Goal: Information Seeking & Learning: Check status

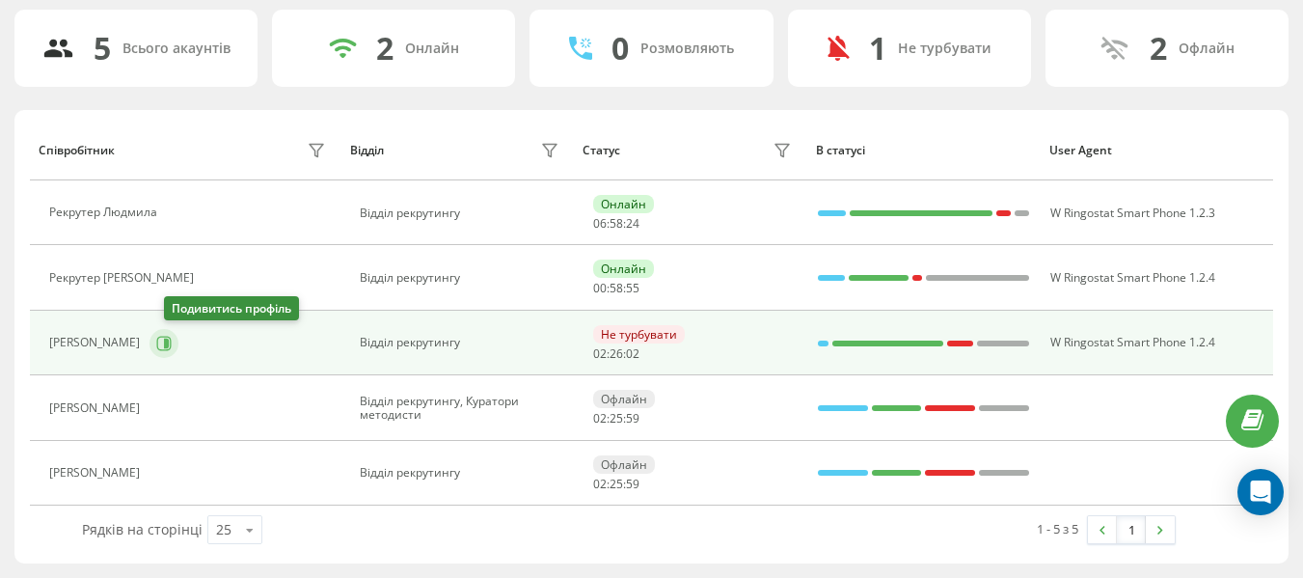
click at [169, 340] on icon at bounding box center [166, 342] width 5 height 10
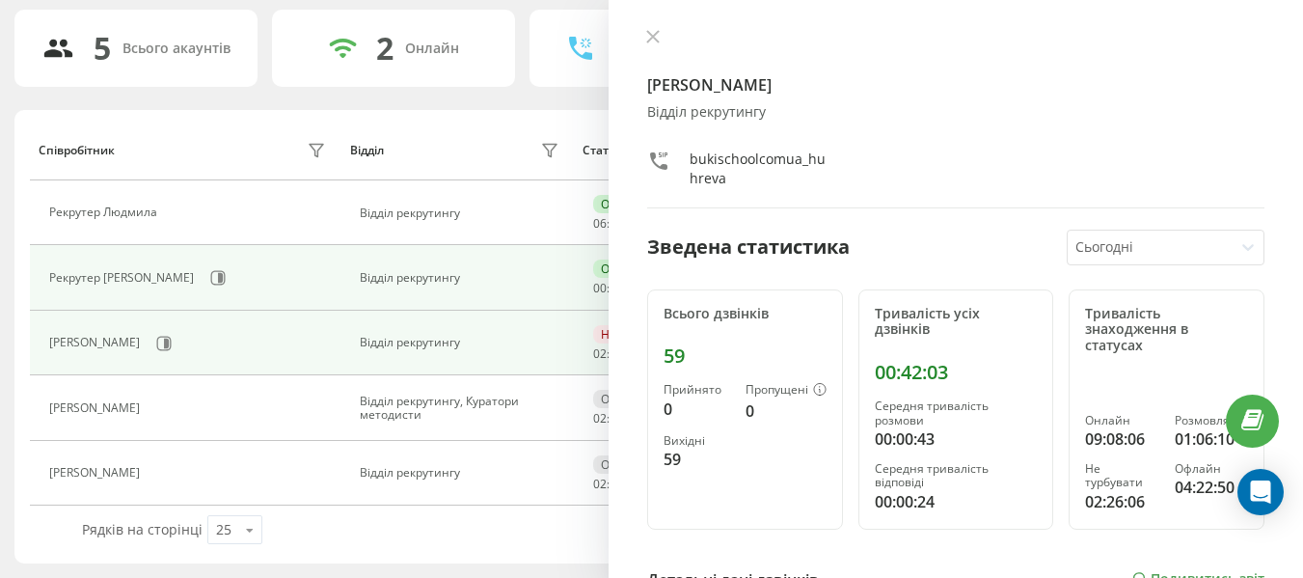
click at [604, 261] on div "Онлайн" at bounding box center [623, 268] width 61 height 18
click at [515, 283] on div "Відділ рекрутингу" at bounding box center [461, 277] width 203 height 13
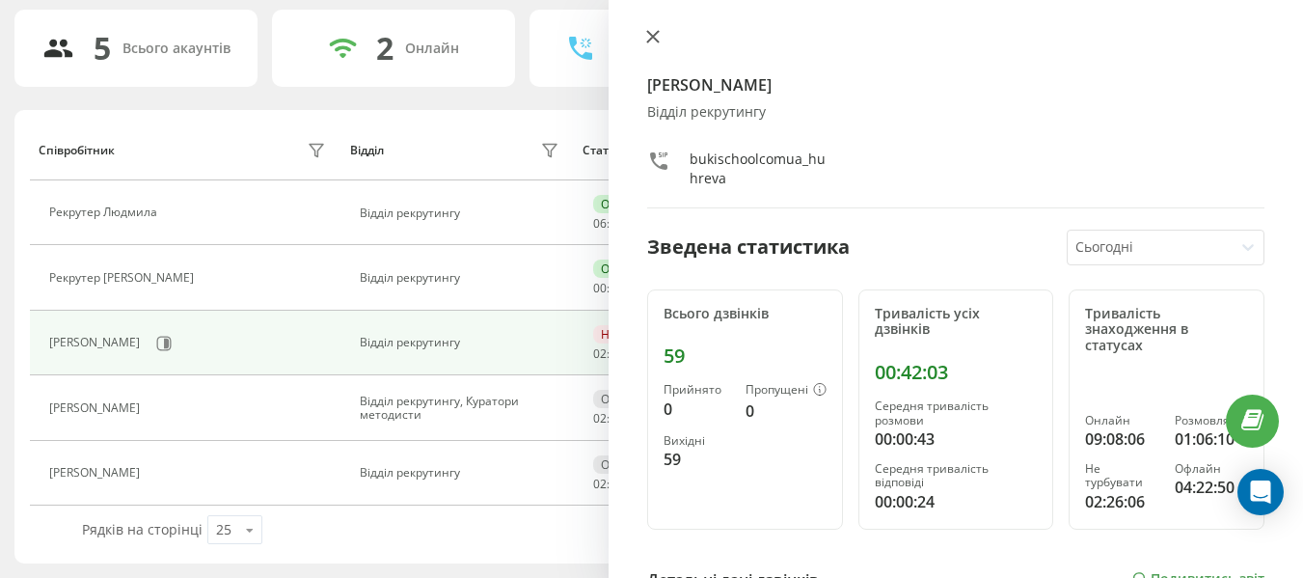
click at [650, 41] on icon at bounding box center [652, 36] width 13 height 13
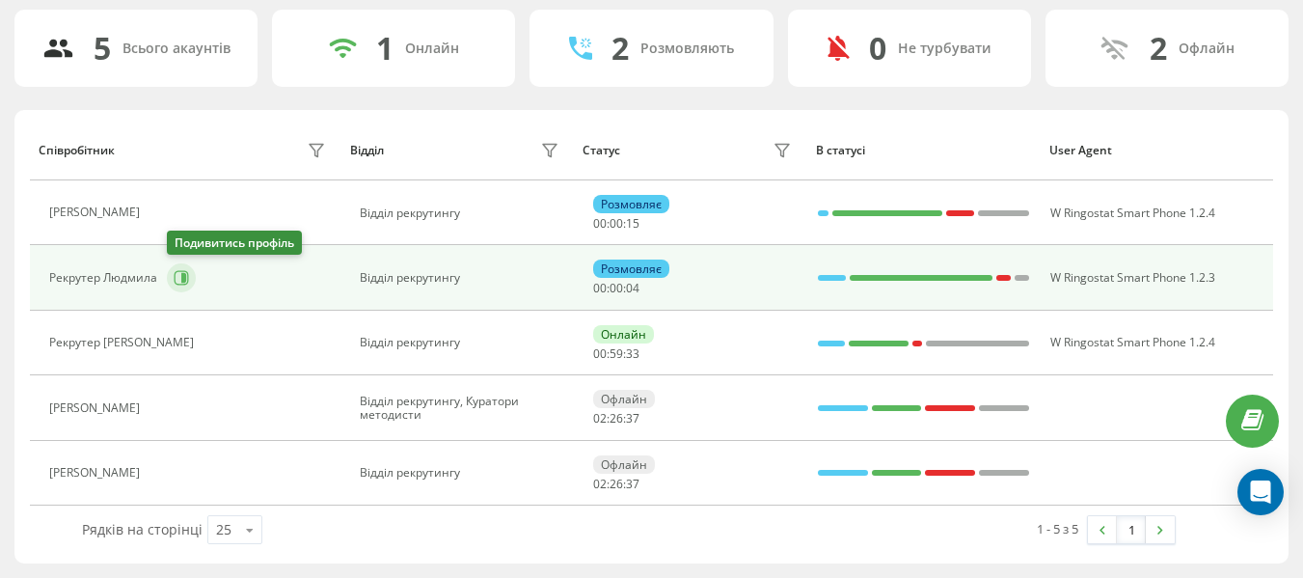
click at [181, 284] on icon at bounding box center [182, 278] width 14 height 14
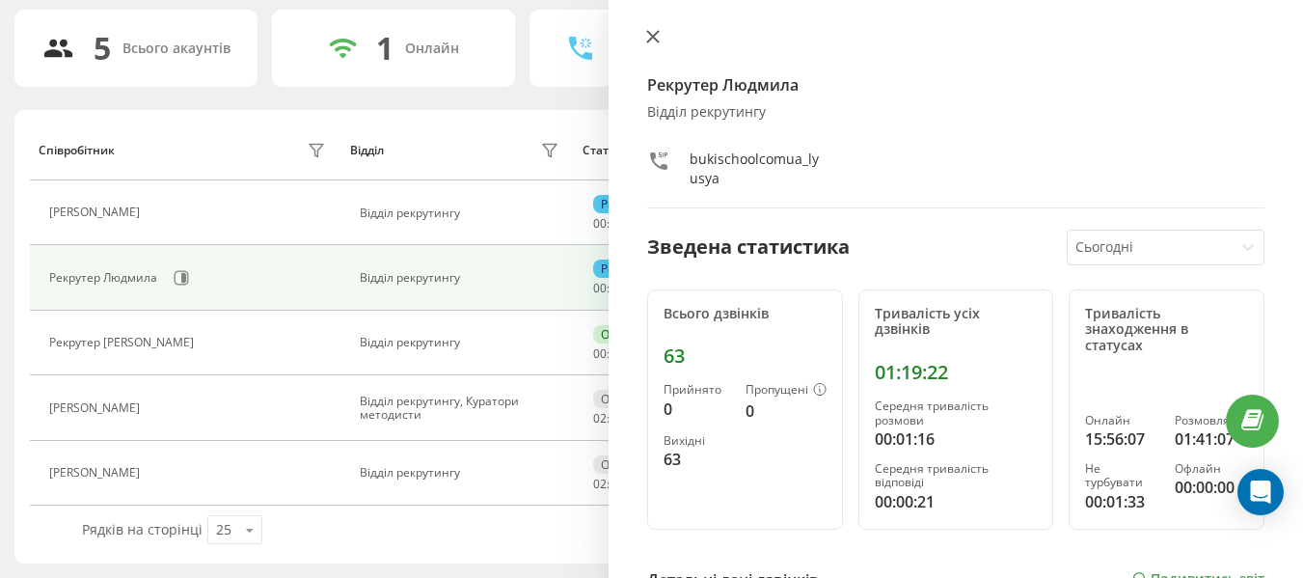
click at [646, 40] on icon at bounding box center [652, 36] width 13 height 13
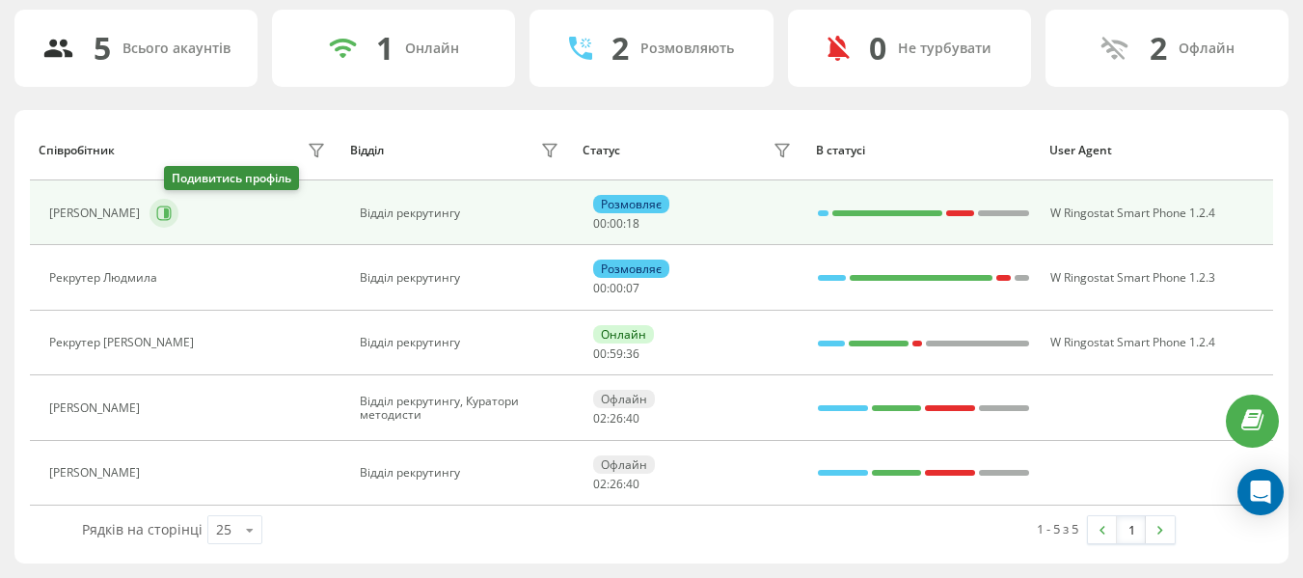
click at [178, 202] on button at bounding box center [163, 213] width 29 height 29
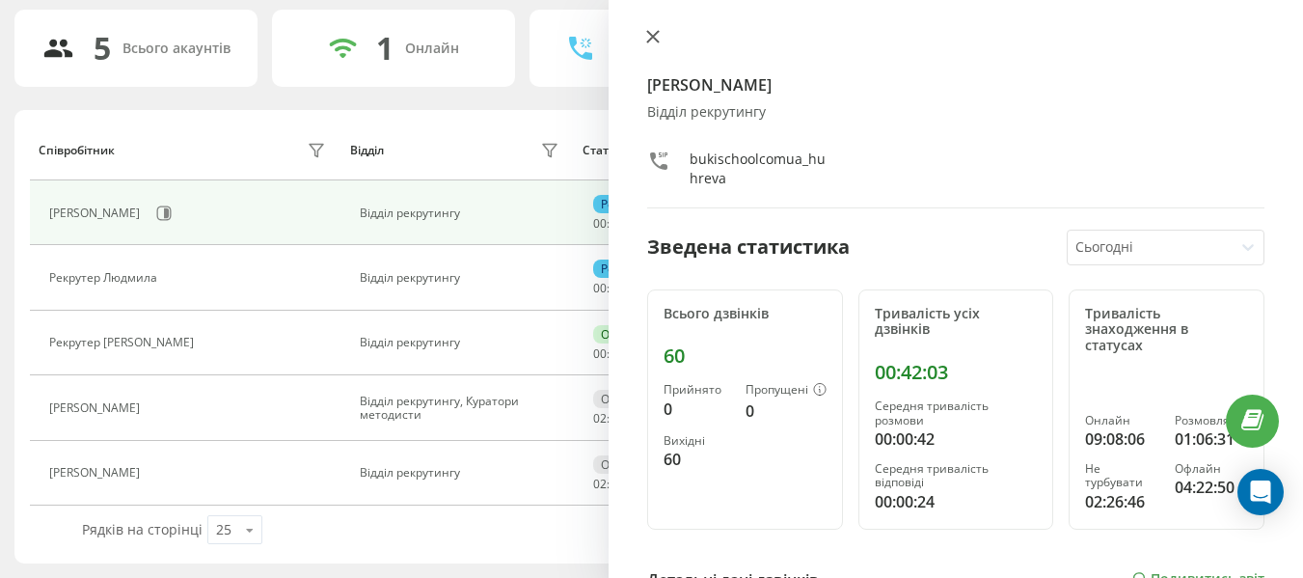
click at [658, 37] on icon at bounding box center [652, 36] width 13 height 13
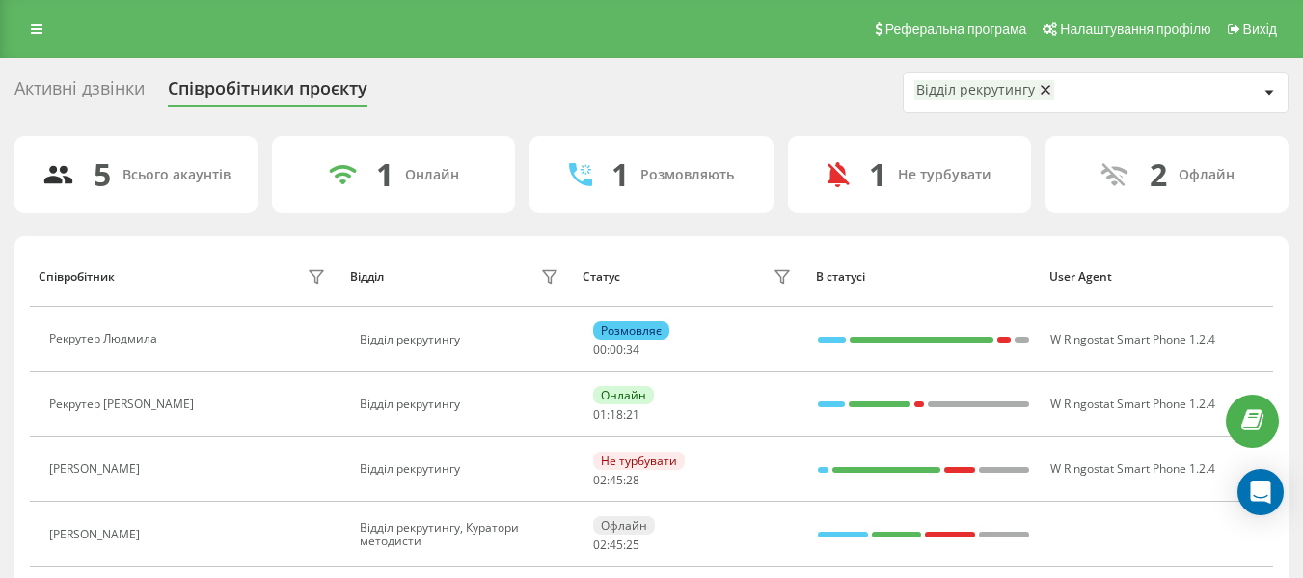
click at [18, 23] on div "Реферальна програма Налаштування профілю Вихід" at bounding box center [651, 29] width 1303 height 58
click at [30, 31] on link at bounding box center [36, 28] width 35 height 27
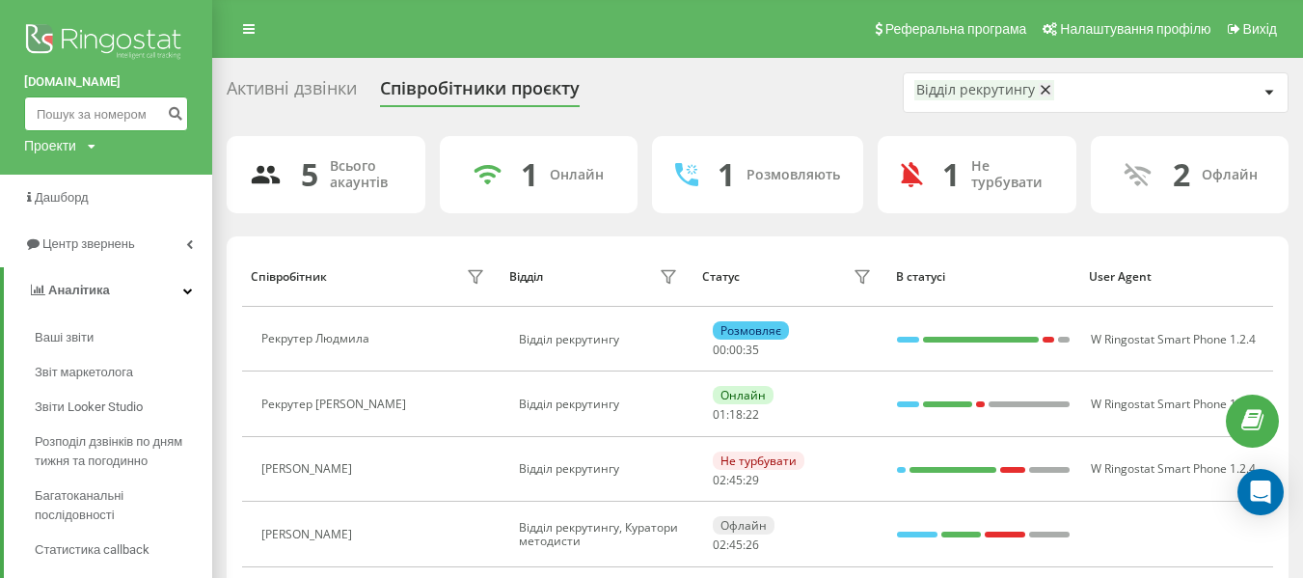
click at [58, 112] on input at bounding box center [106, 113] width 164 height 35
paste input "0666654155"
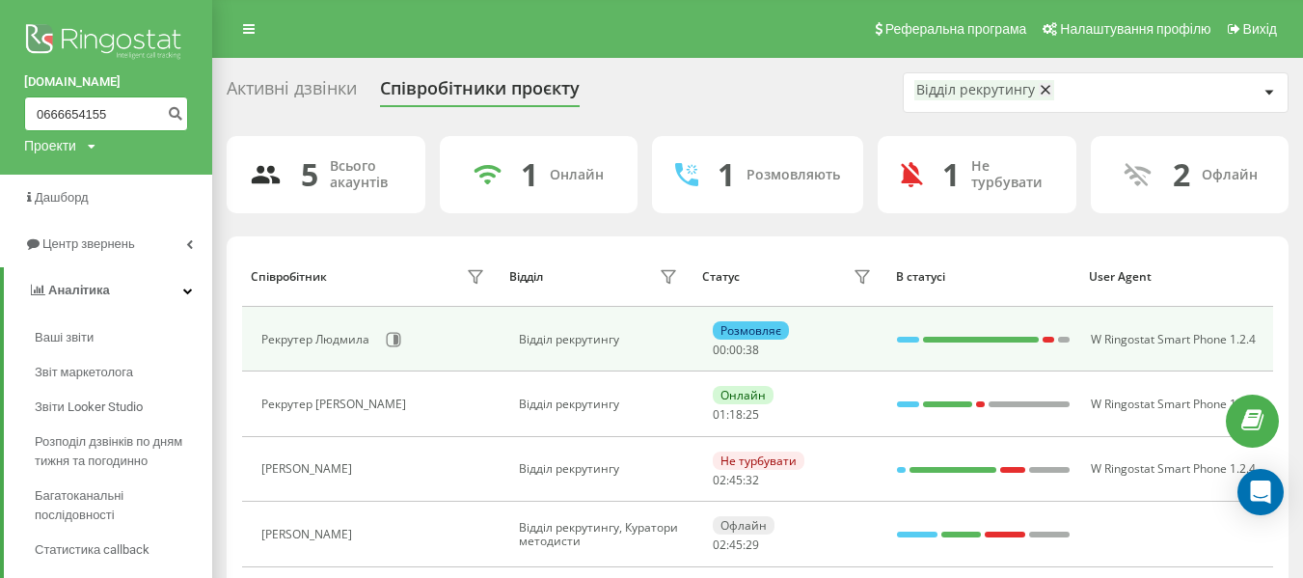
type input "0666654155"
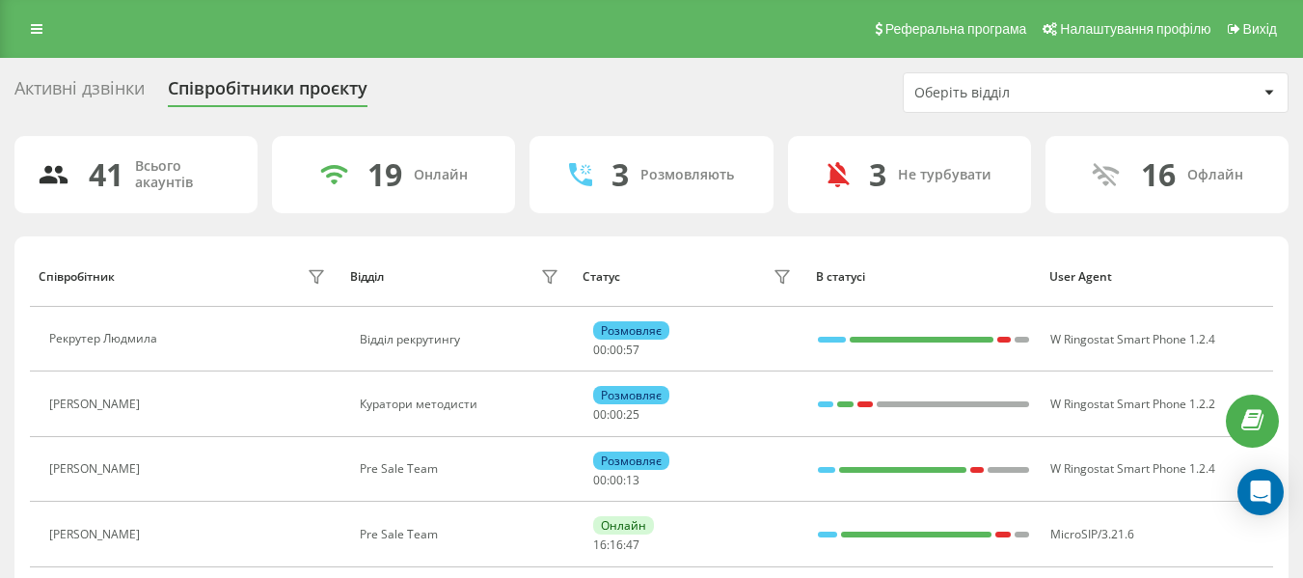
click at [989, 103] on div "Оберіть відділ" at bounding box center [1096, 92] width 384 height 39
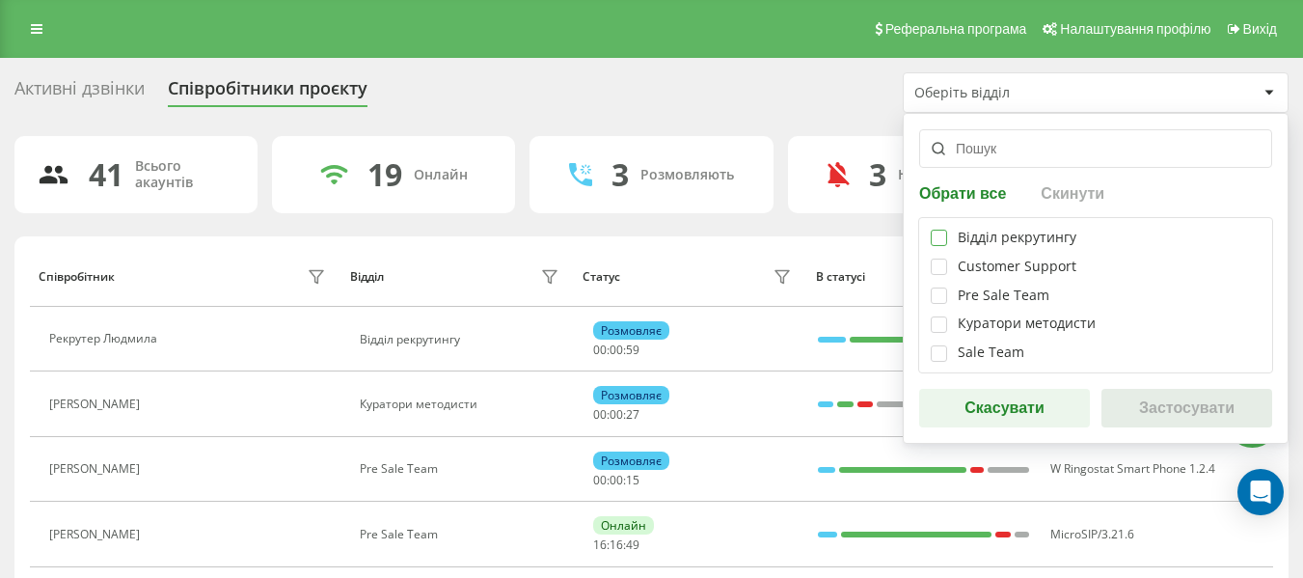
click at [942, 229] on label at bounding box center [939, 229] width 16 height 0
checkbox input "true"
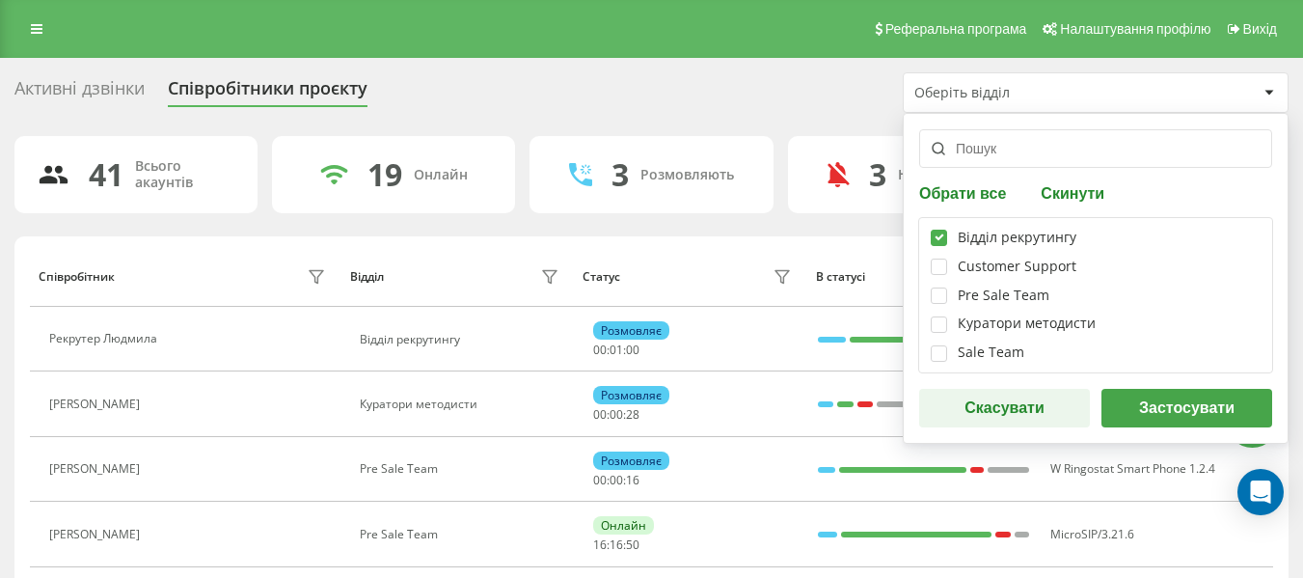
click at [1126, 381] on div "Обрати все Скинути Відділ рекрутингу Customer Support Pre Sale Team Куратори ме…" at bounding box center [1096, 278] width 386 height 331
click at [1141, 406] on button "Застосувати" at bounding box center [1186, 408] width 171 height 39
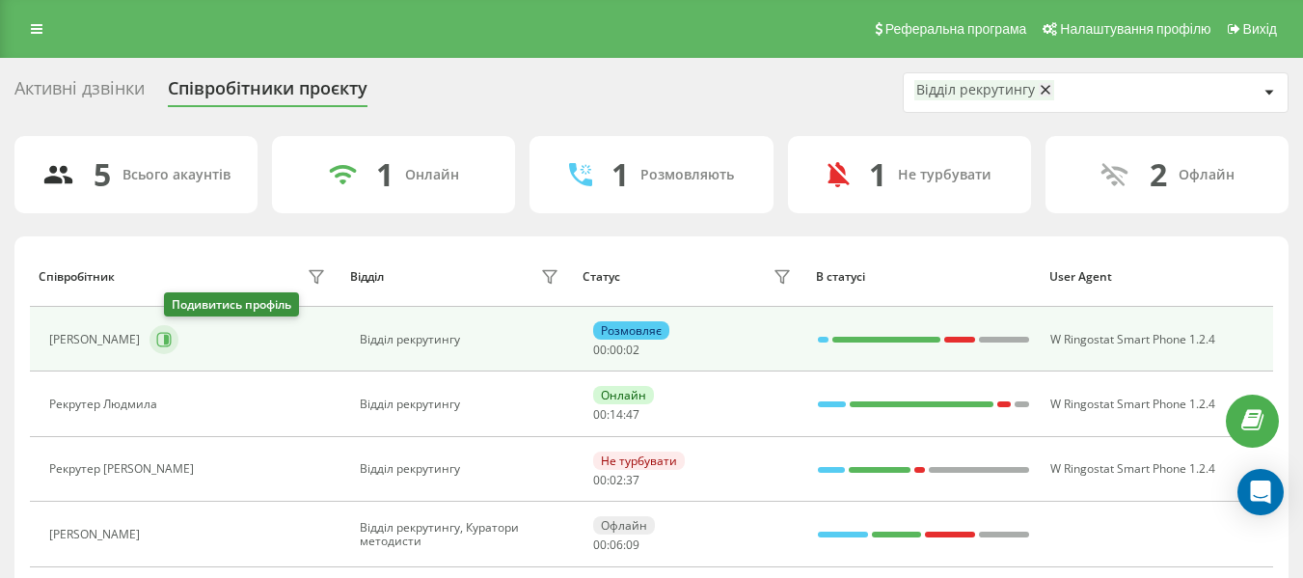
click at [171, 332] on icon at bounding box center [163, 339] width 15 height 15
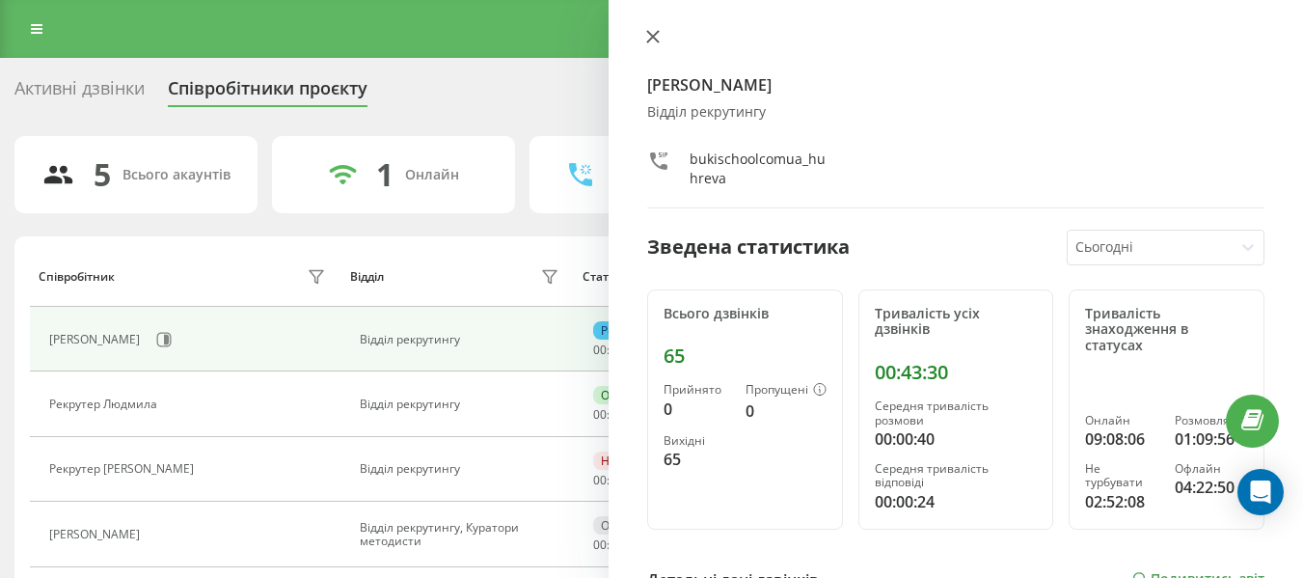
click at [655, 36] on icon at bounding box center [653, 37] width 12 height 12
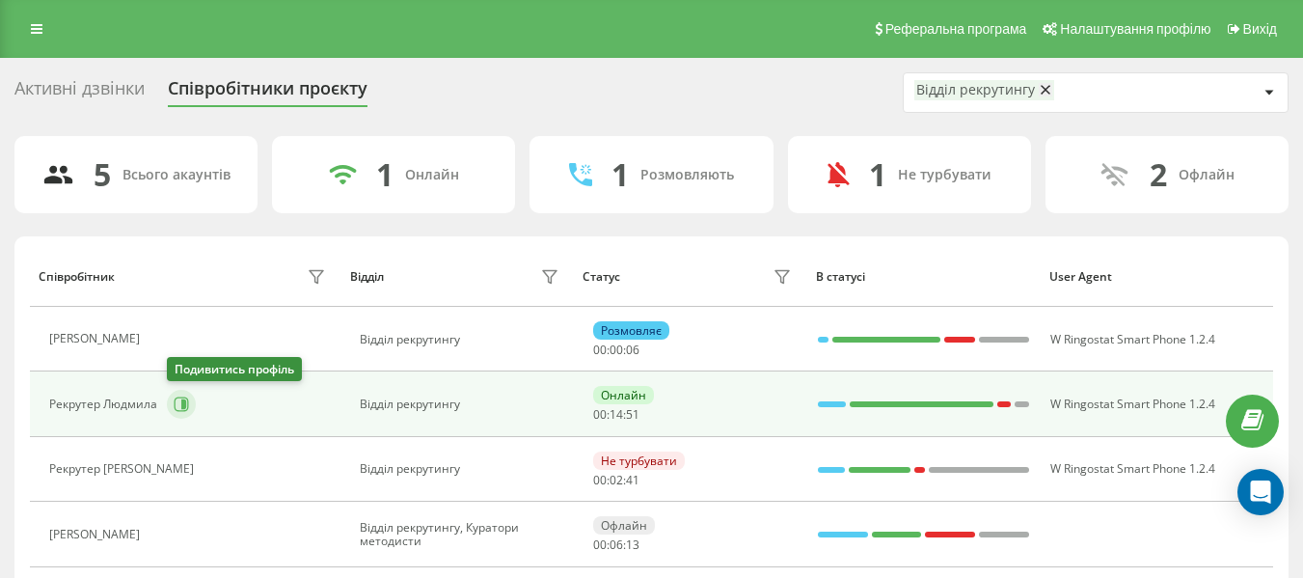
click at [184, 400] on icon at bounding box center [183, 404] width 5 height 10
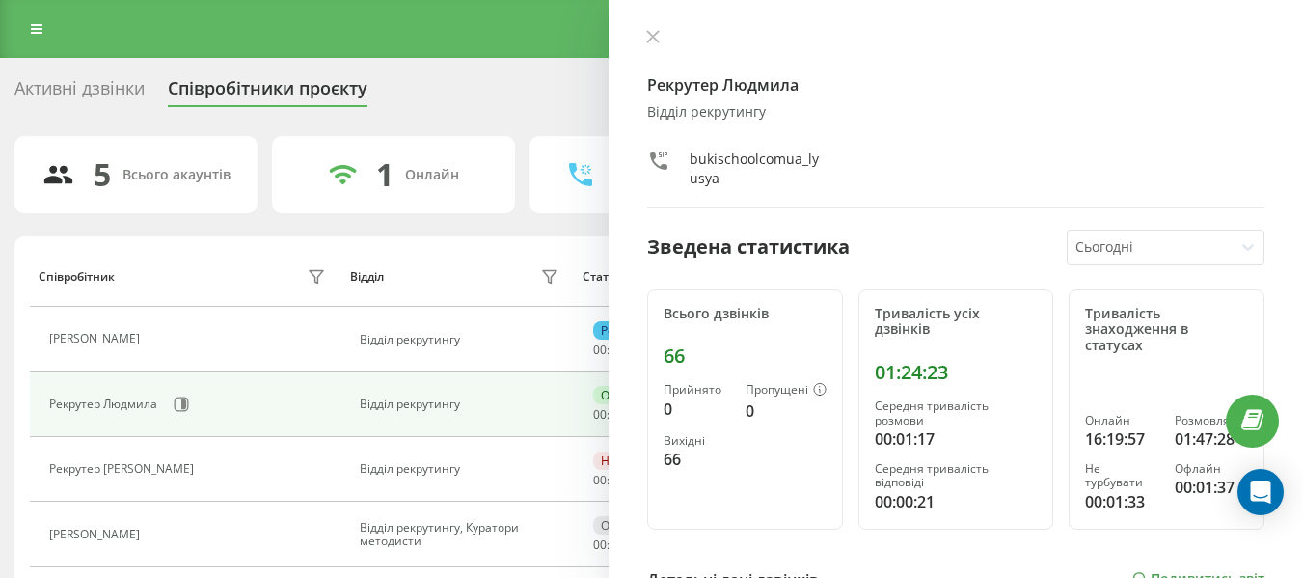
click at [656, 19] on div "Рекрутер Людмила Відділ рекрутингу bukischoolcomua_lyusya Зведена статистика Сь…" at bounding box center [955, 289] width 694 height 578
click at [656, 29] on button at bounding box center [652, 38] width 25 height 18
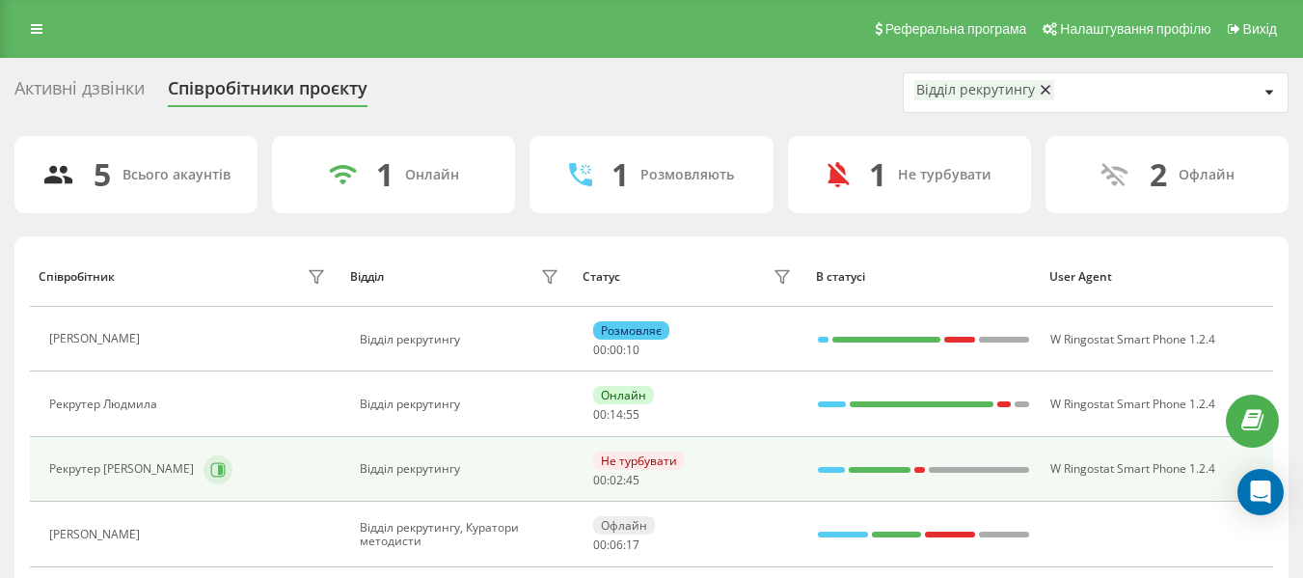
click at [203, 460] on button at bounding box center [217, 469] width 29 height 29
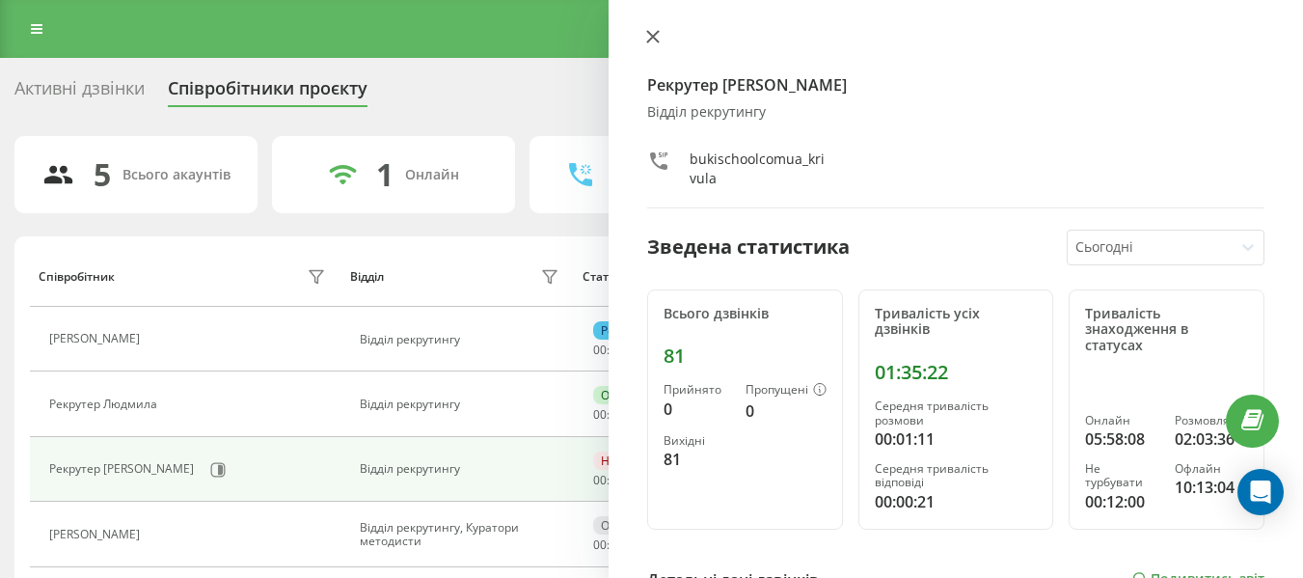
click at [649, 45] on button at bounding box center [652, 38] width 25 height 18
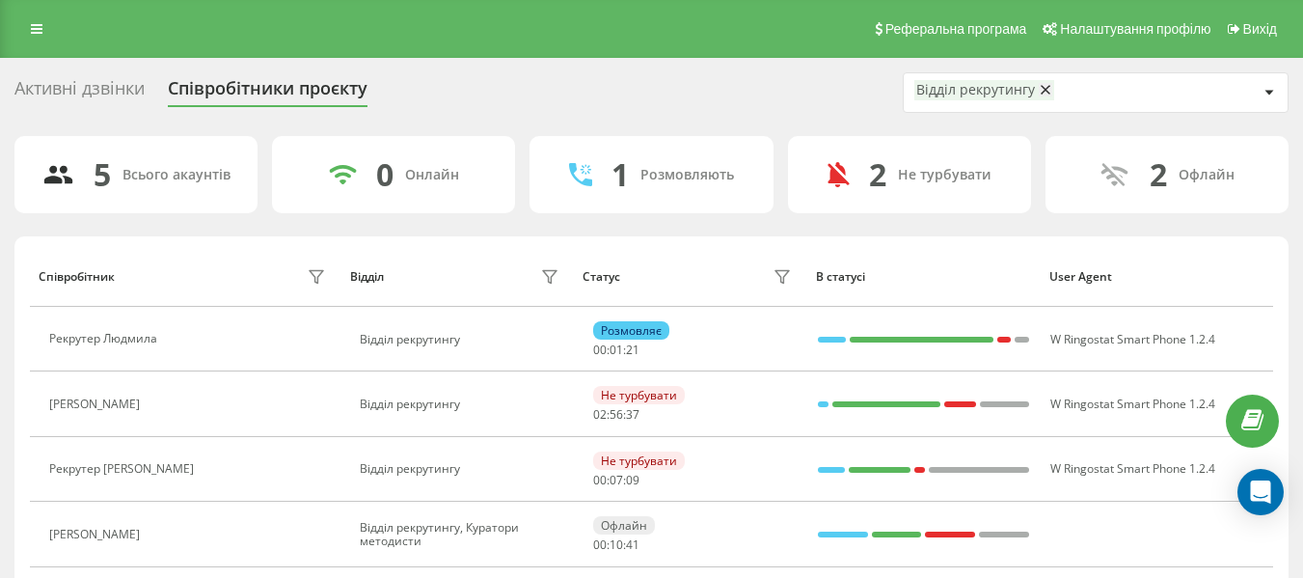
click at [63, 39] on div "Реферальна програма Налаштування профілю Вихід" at bounding box center [651, 29] width 1303 height 58
click at [42, 29] on link at bounding box center [36, 28] width 35 height 27
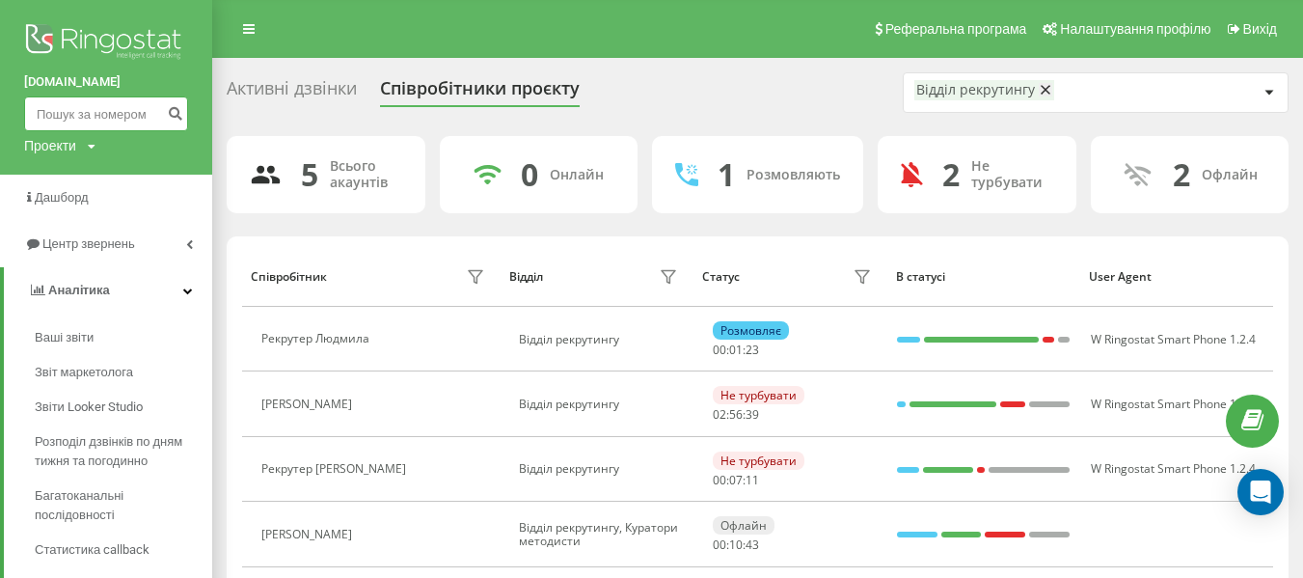
click at [76, 105] on input at bounding box center [106, 113] width 164 height 35
paste input "0993637378"
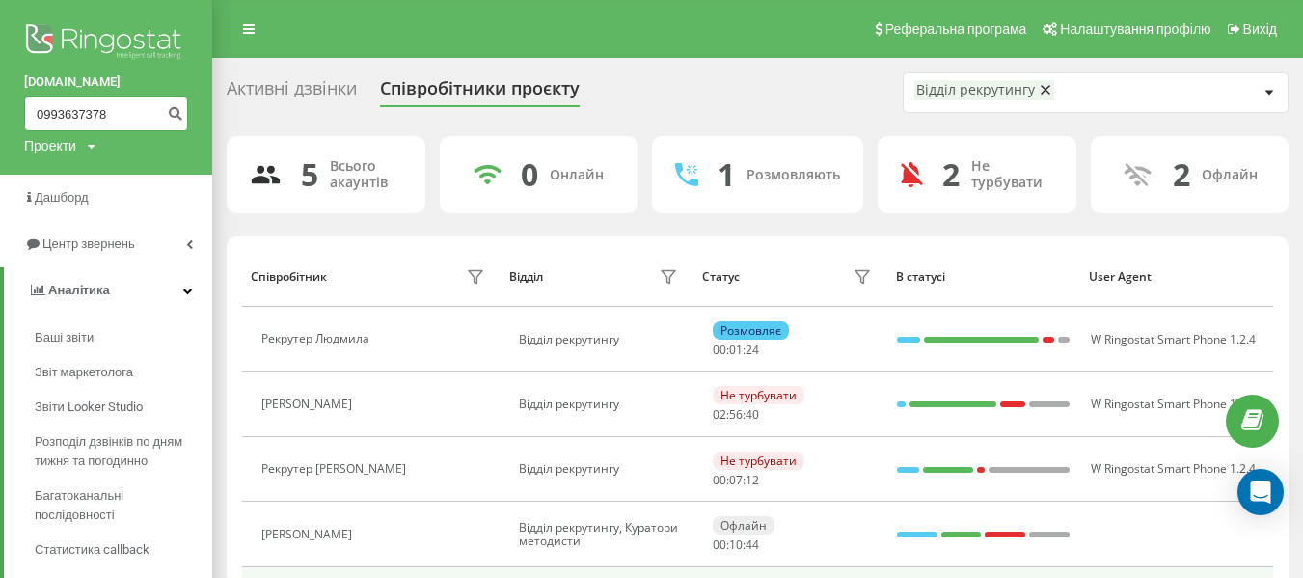
type input "0993637378"
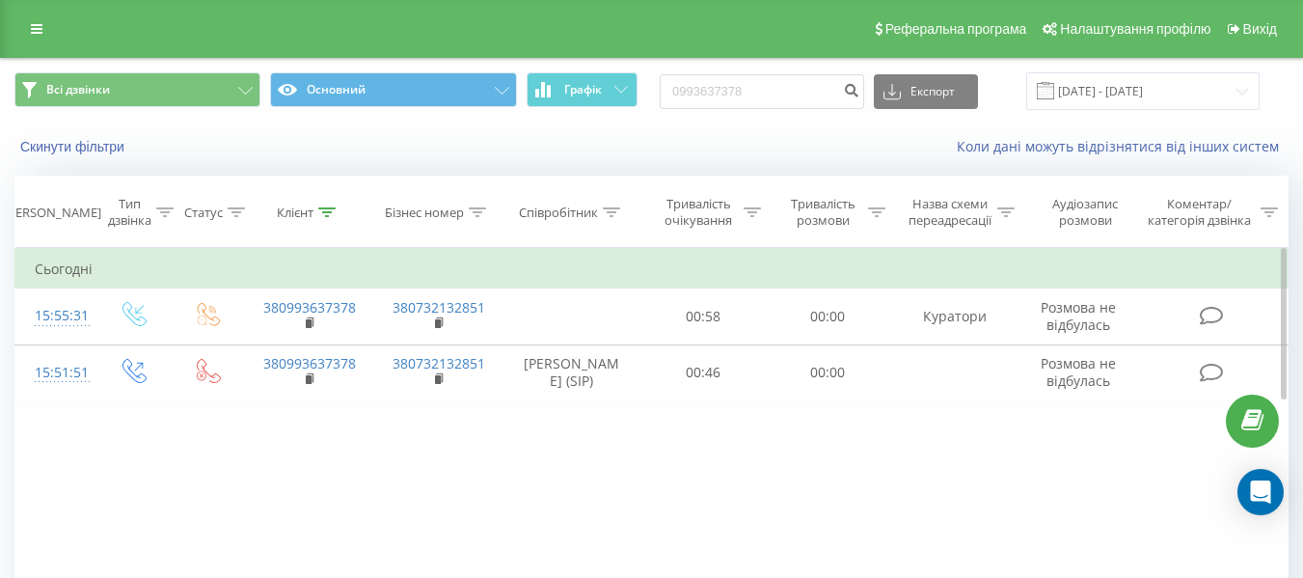
click at [705, 577] on div "Фільтрувати за умовою Дорівнює Введіть значення Скасувати OK Фільтрувати за умо…" at bounding box center [651, 465] width 1274 height 434
click at [1, 21] on div "Реферальна програма Налаштування профілю Вихід" at bounding box center [651, 29] width 1303 height 58
click at [11, 24] on div "Реферальна програма Налаштування профілю Вихід" at bounding box center [651, 29] width 1303 height 58
click at [31, 29] on icon at bounding box center [37, 28] width 12 height 13
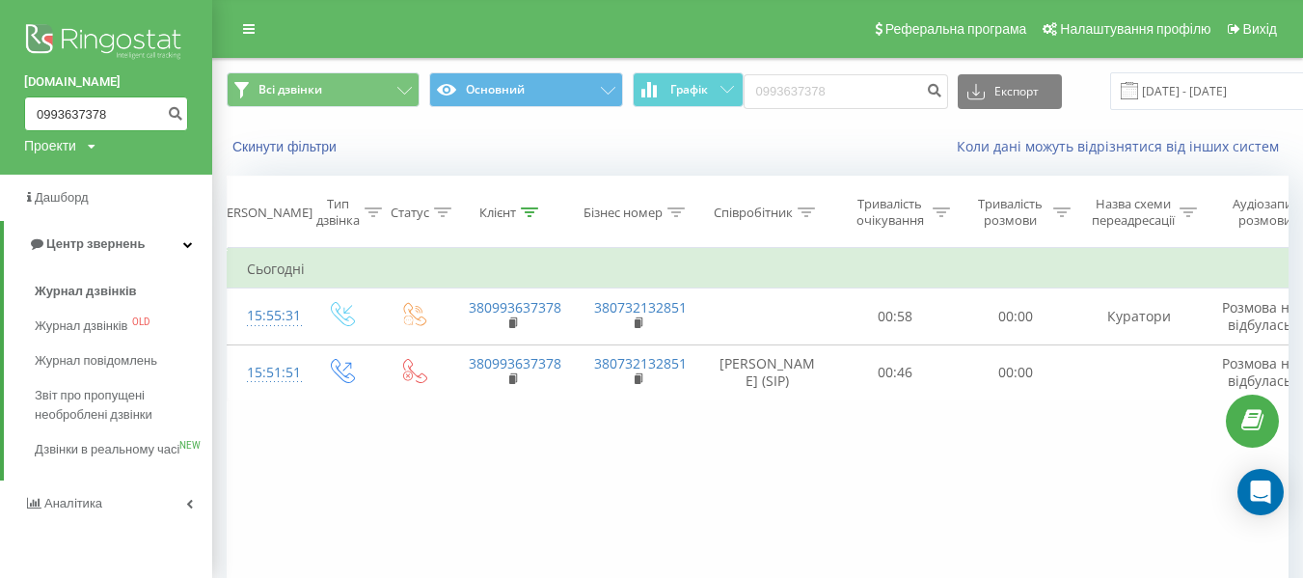
click at [99, 110] on input "0993637378" at bounding box center [106, 113] width 164 height 35
drag, startPoint x: 118, startPoint y: 110, endPoint x: 0, endPoint y: 78, distance: 121.9
click at [0, 78] on div "bukischool.com.ua 0993637378 Проекти bukischool.com.ua" at bounding box center [106, 87] width 212 height 175
paste input "0972322966"
type input "0972322966"
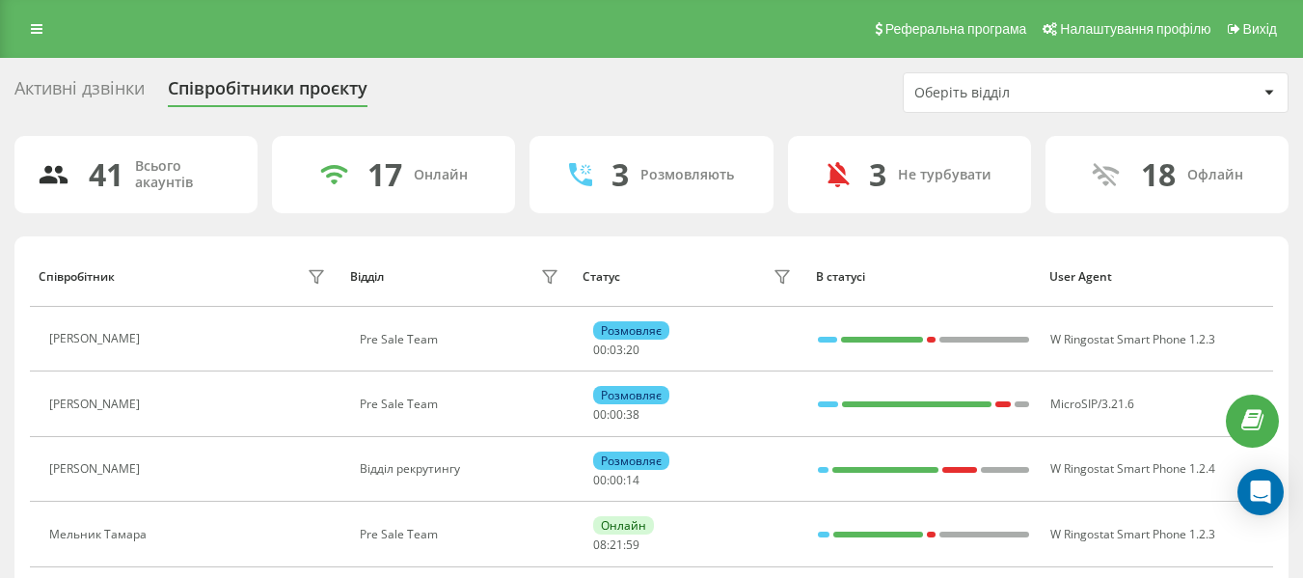
click at [1006, 81] on div "Оберіть відділ" at bounding box center [1096, 92] width 384 height 39
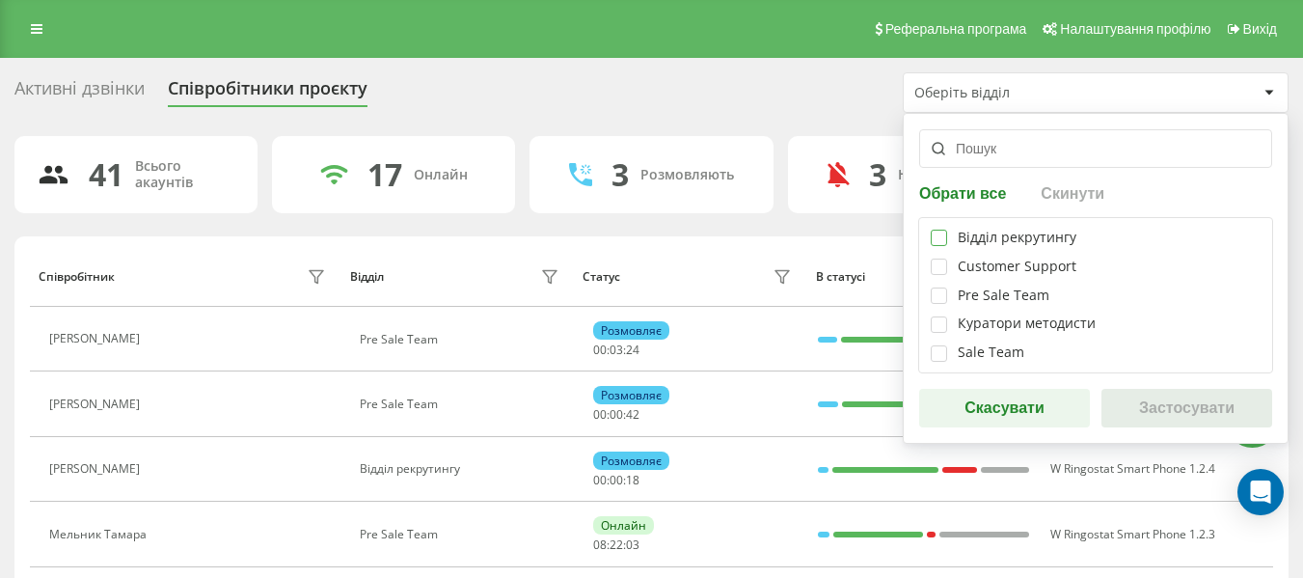
click at [932, 229] on label at bounding box center [939, 229] width 16 height 0
checkbox input "true"
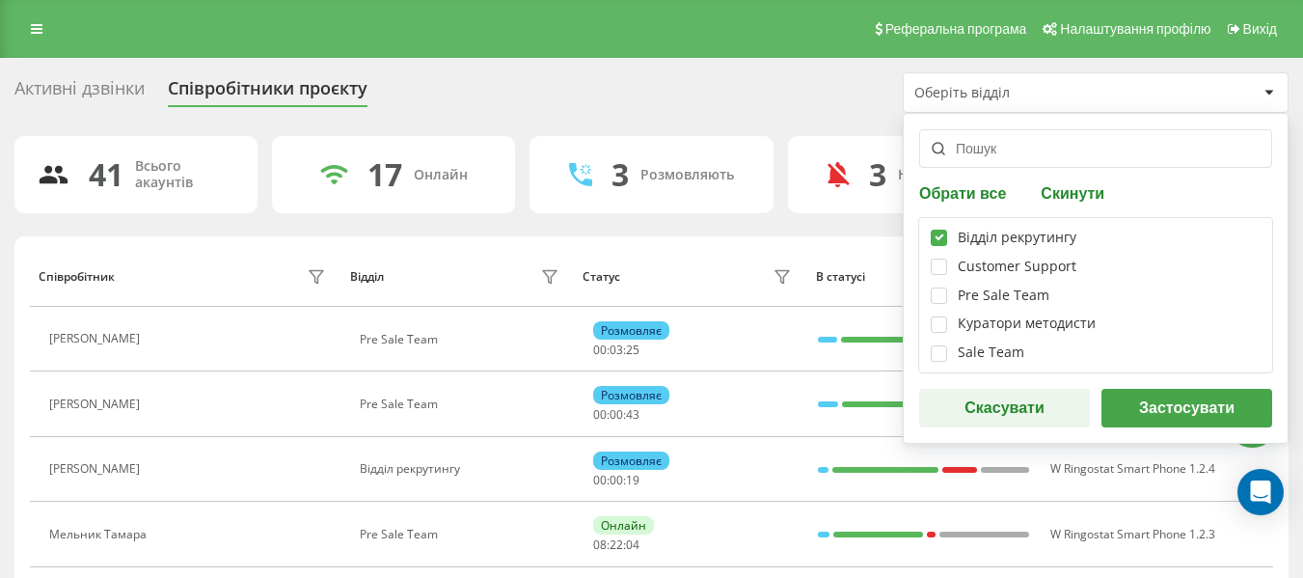
click at [1149, 424] on button "Застосувати" at bounding box center [1186, 408] width 171 height 39
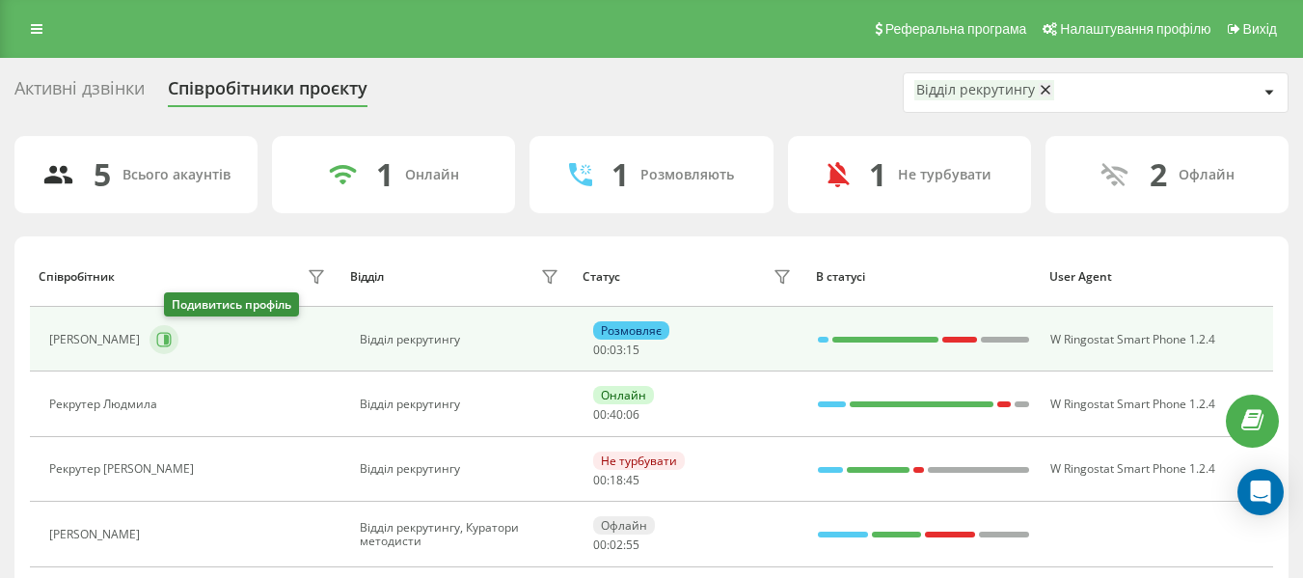
click at [178, 334] on button at bounding box center [163, 339] width 29 height 29
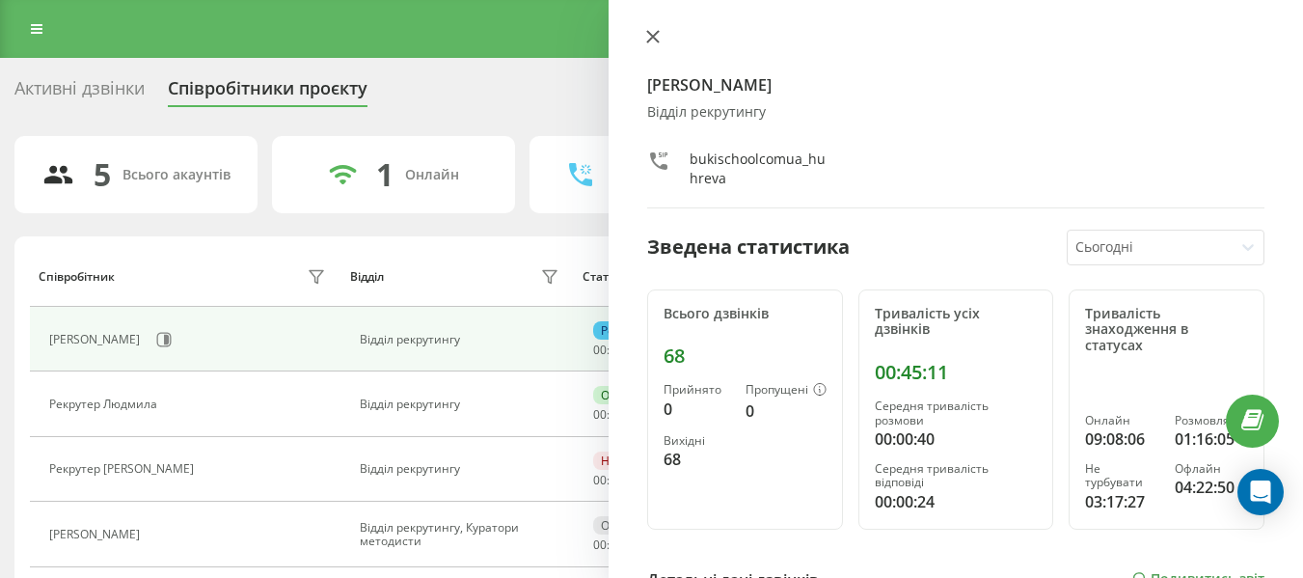
click at [653, 40] on icon at bounding box center [652, 36] width 13 height 13
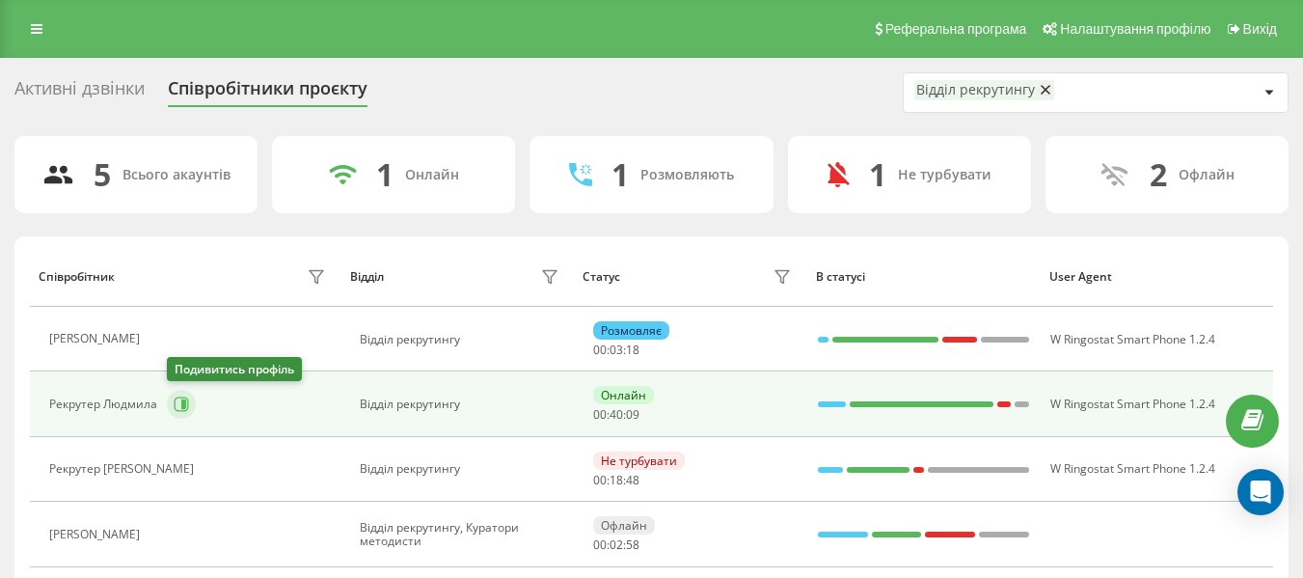
click at [172, 408] on button at bounding box center [181, 404] width 29 height 29
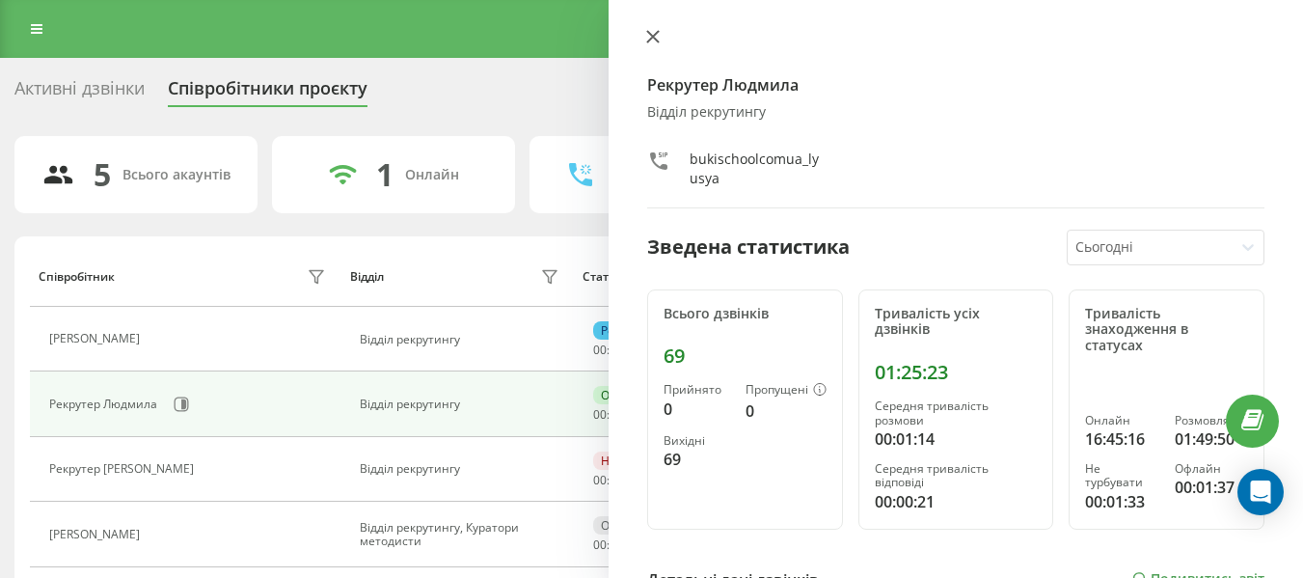
click at [650, 33] on icon at bounding box center [653, 37] width 12 height 12
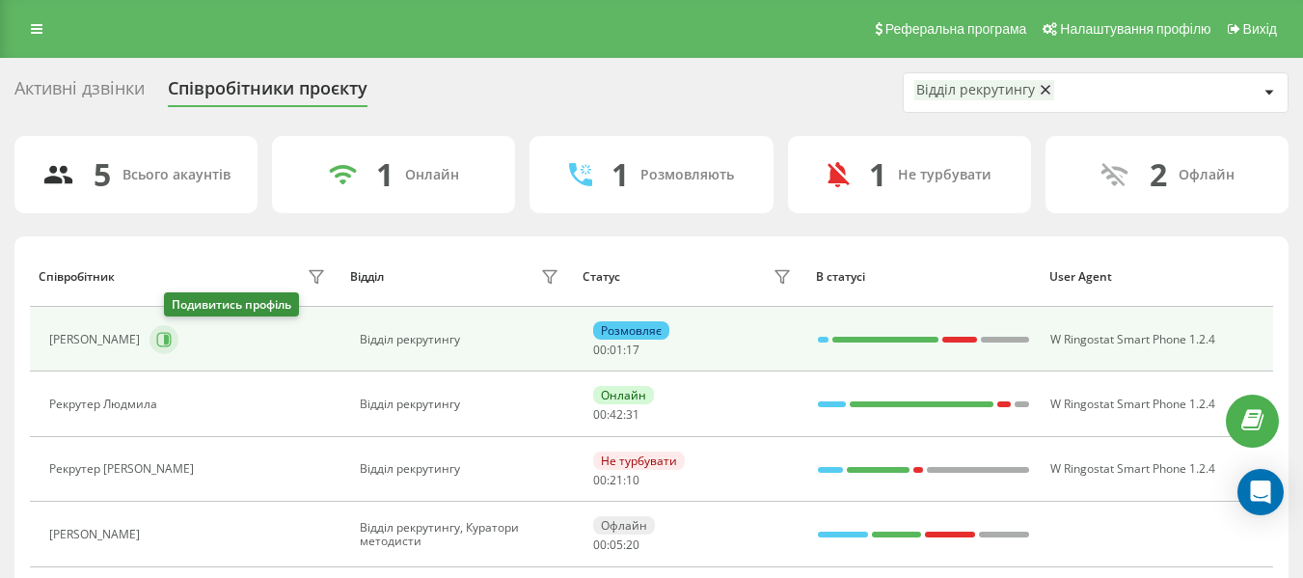
click at [172, 335] on icon at bounding box center [163, 339] width 15 height 15
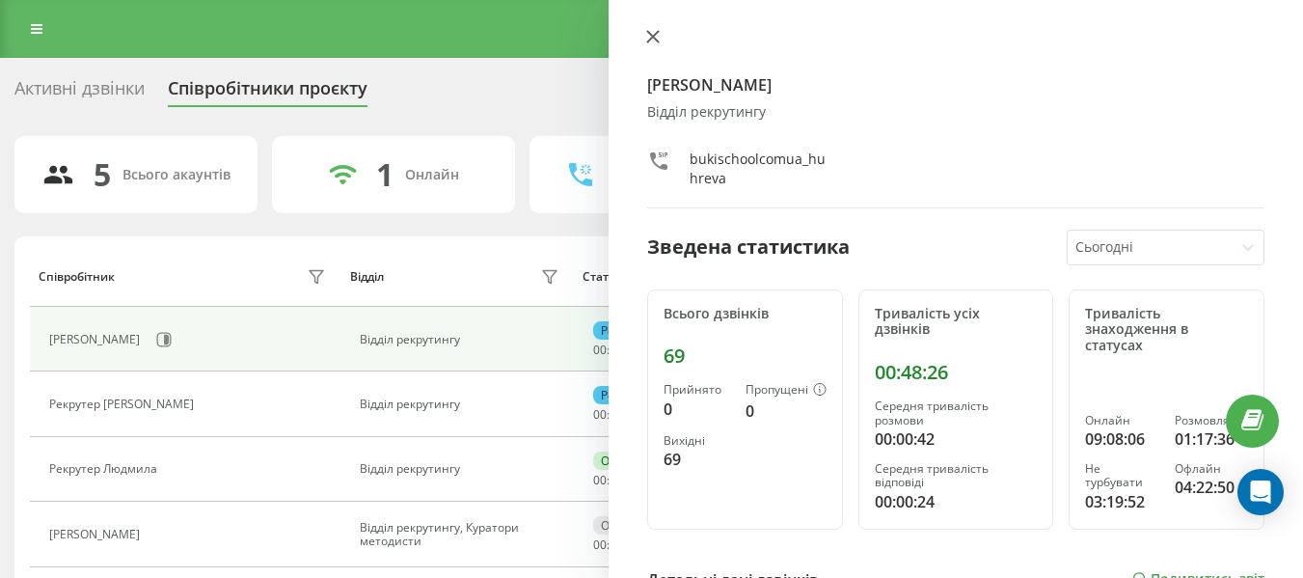
click at [656, 31] on icon at bounding box center [652, 36] width 13 height 13
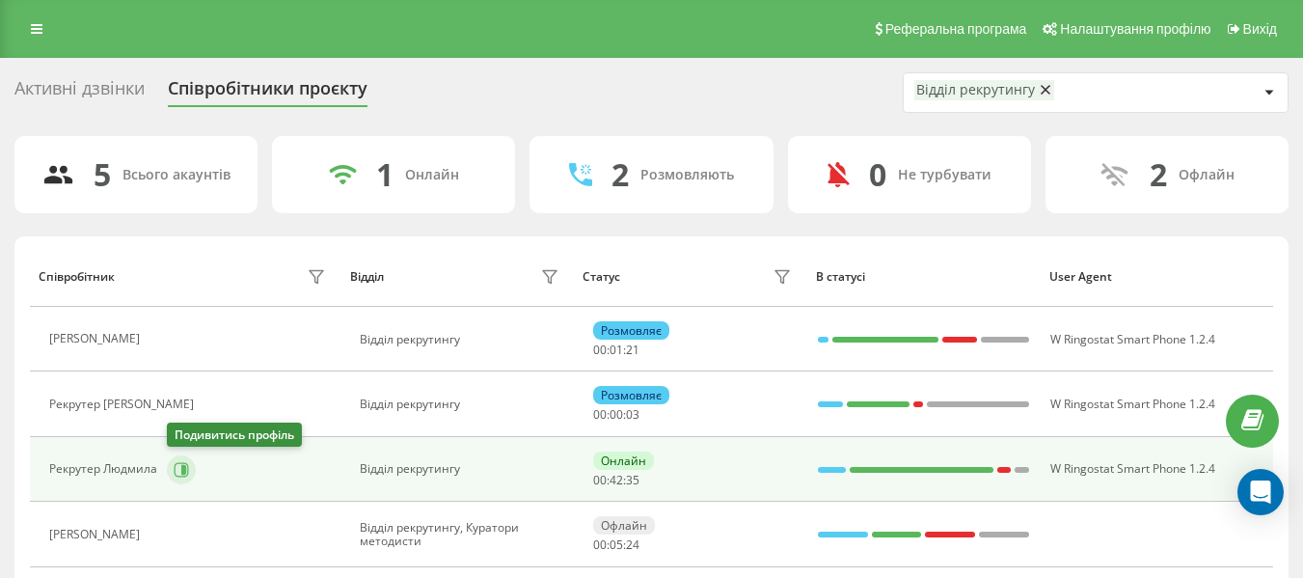
click at [177, 470] on icon at bounding box center [181, 469] width 15 height 15
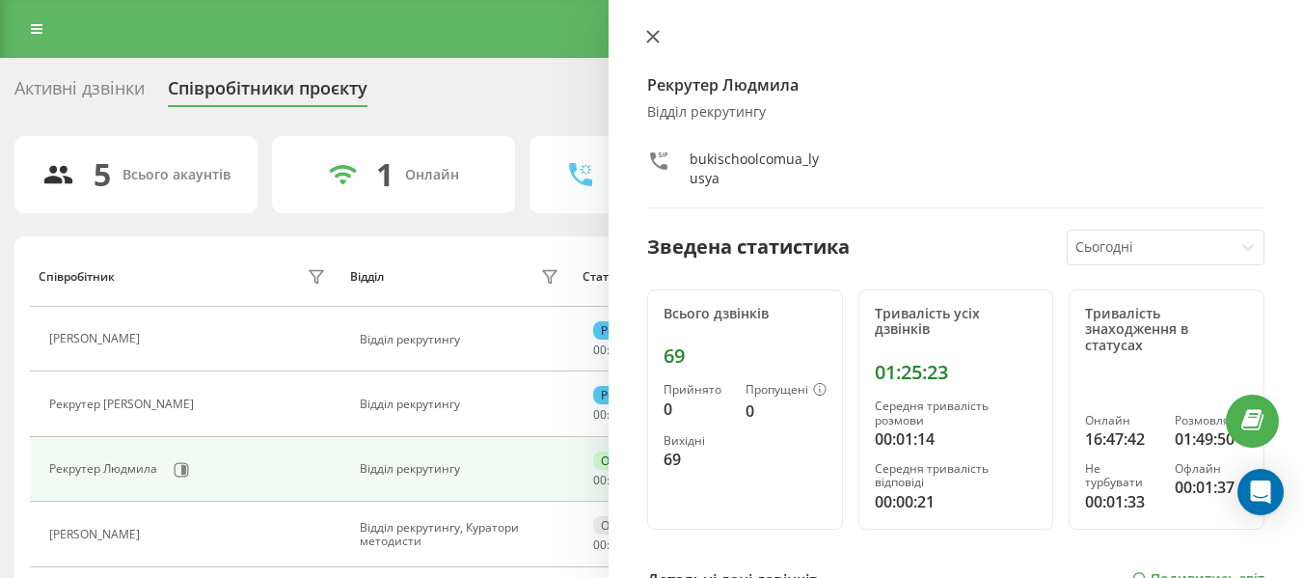
click at [659, 36] on icon at bounding box center [652, 36] width 13 height 13
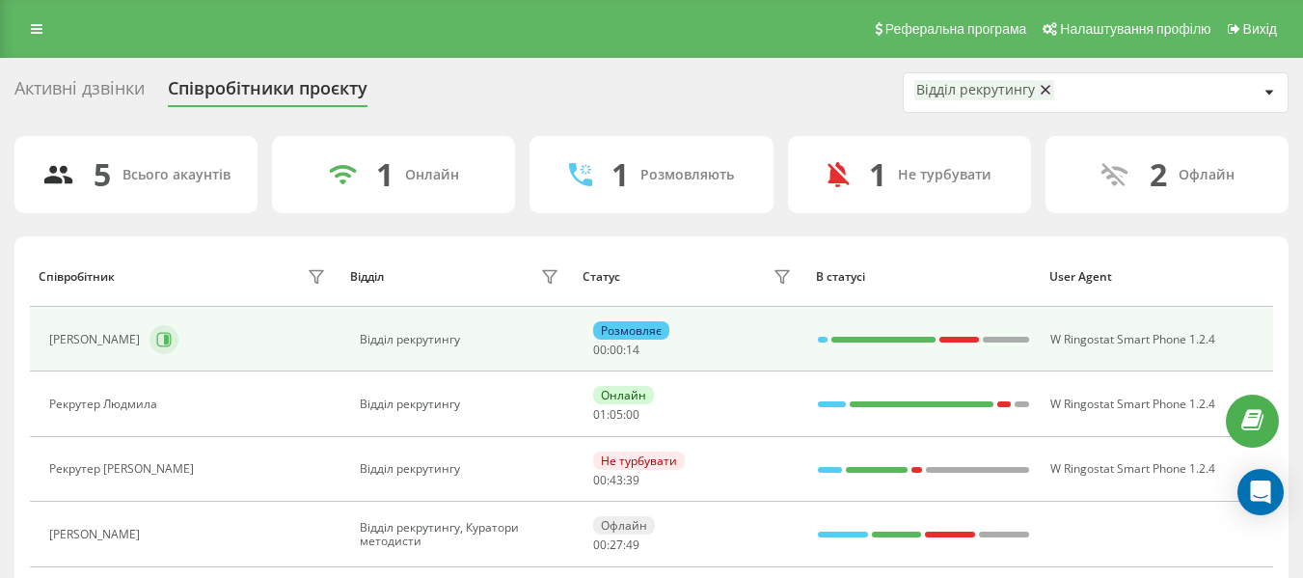
click at [169, 338] on icon at bounding box center [166, 340] width 5 height 10
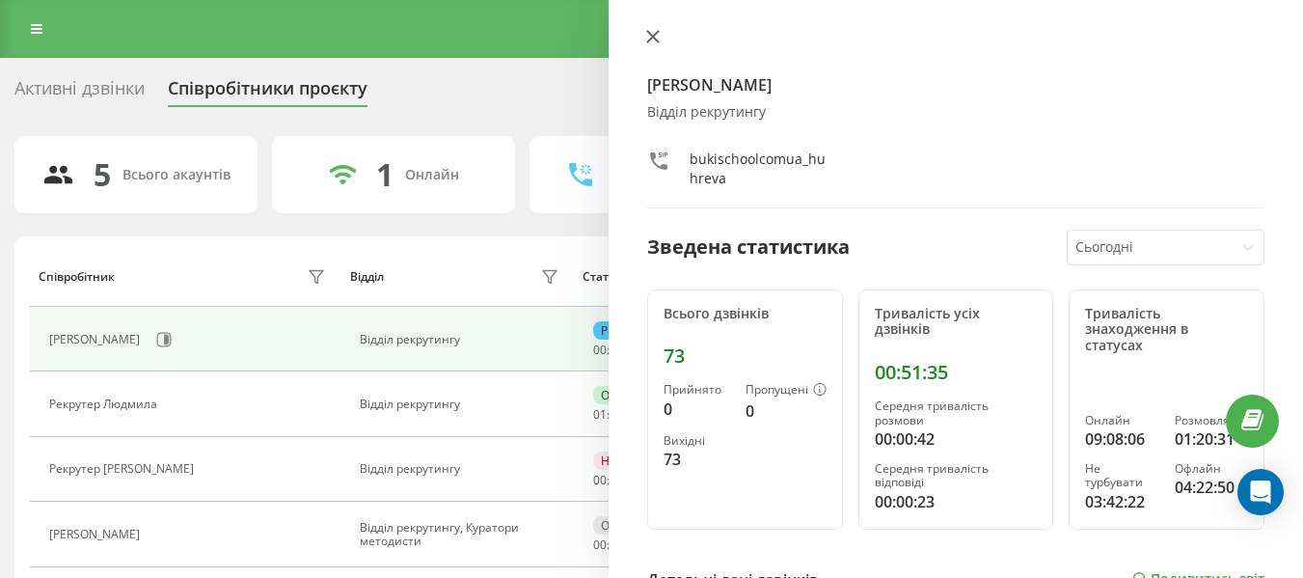
click at [655, 34] on icon at bounding box center [653, 37] width 12 height 12
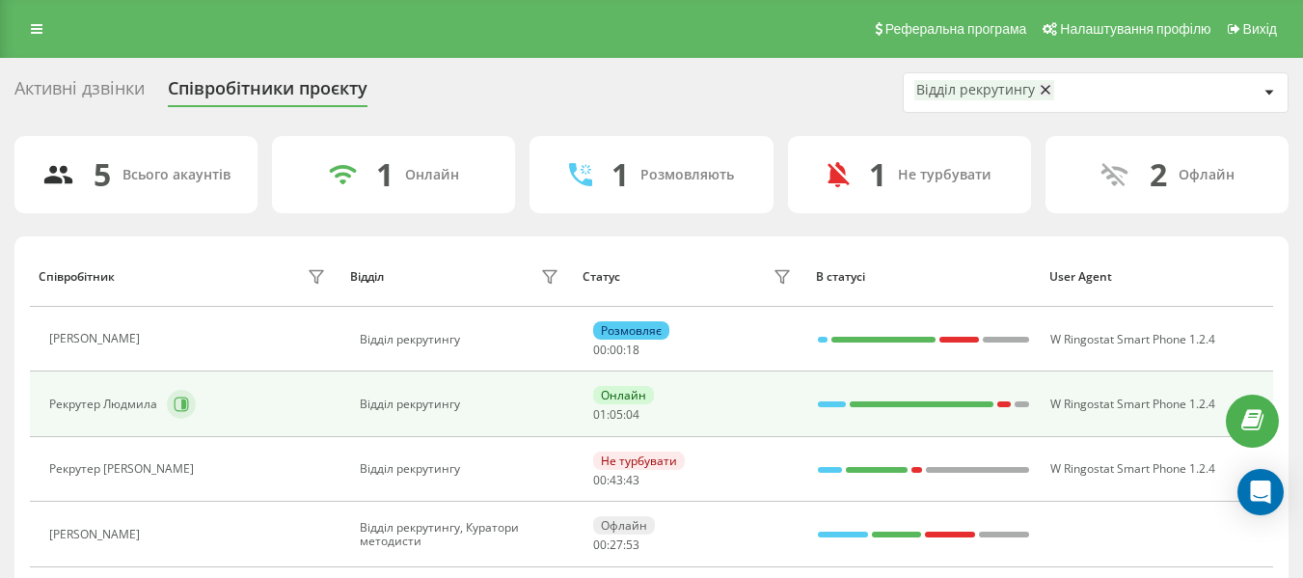
click at [167, 407] on button at bounding box center [181, 404] width 29 height 29
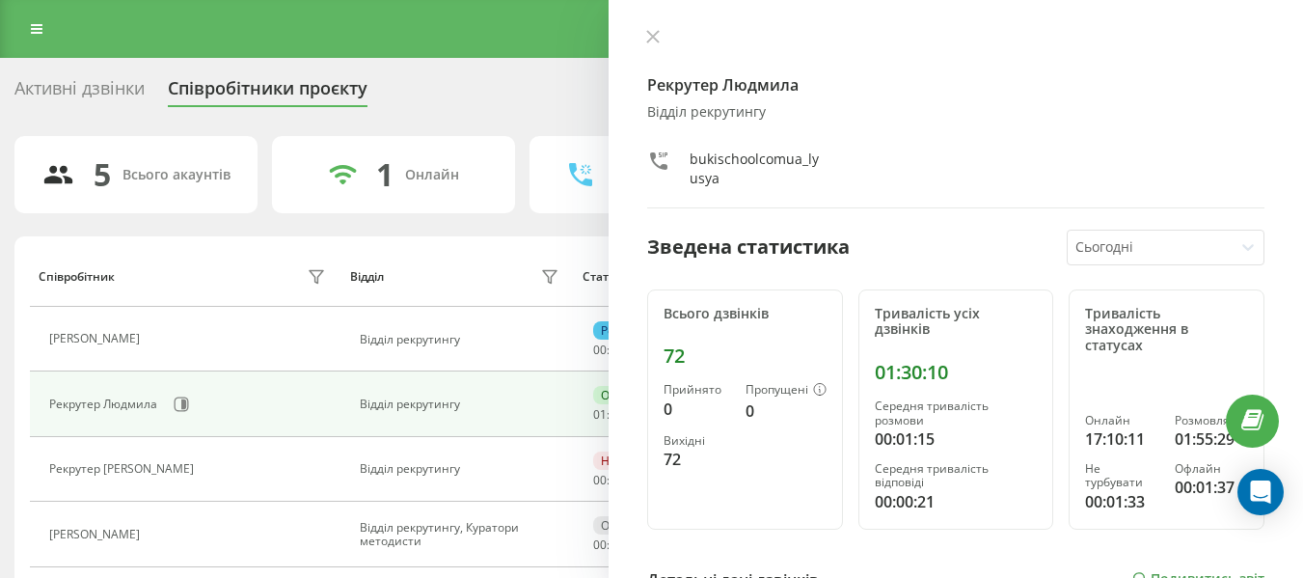
click at [649, 22] on div "Рекрутер Людмила Відділ рекрутингу bukischoolcomua_lyusya Зведена статистика Сь…" at bounding box center [955, 289] width 694 height 578
click at [650, 35] on icon at bounding box center [653, 37] width 12 height 12
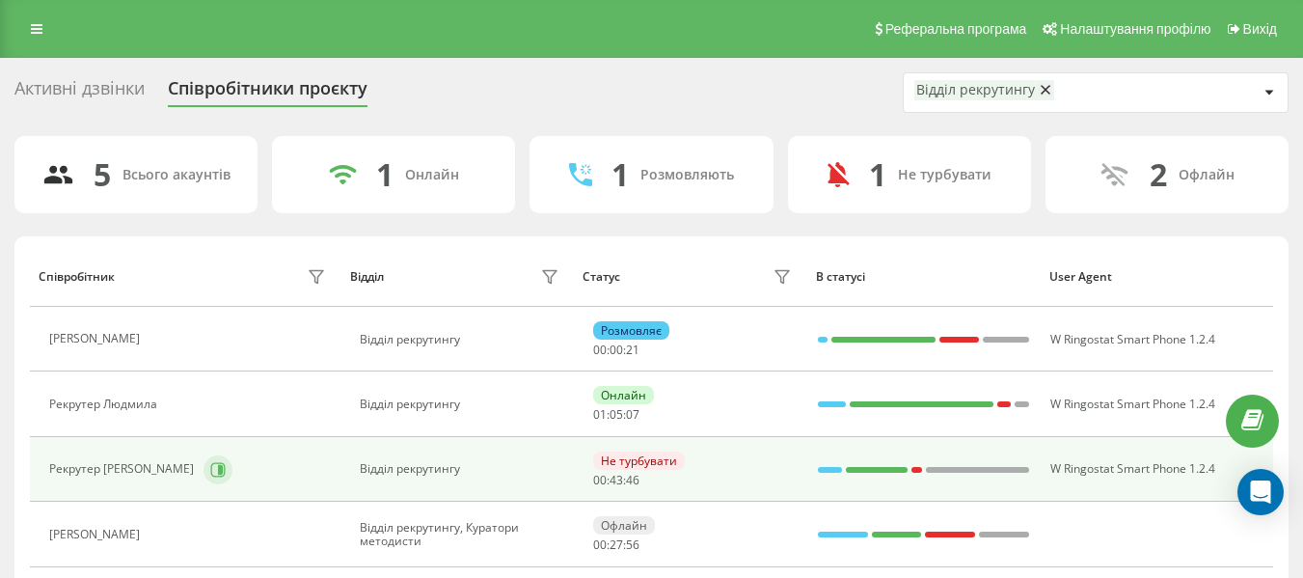
click at [210, 463] on icon at bounding box center [217, 469] width 15 height 15
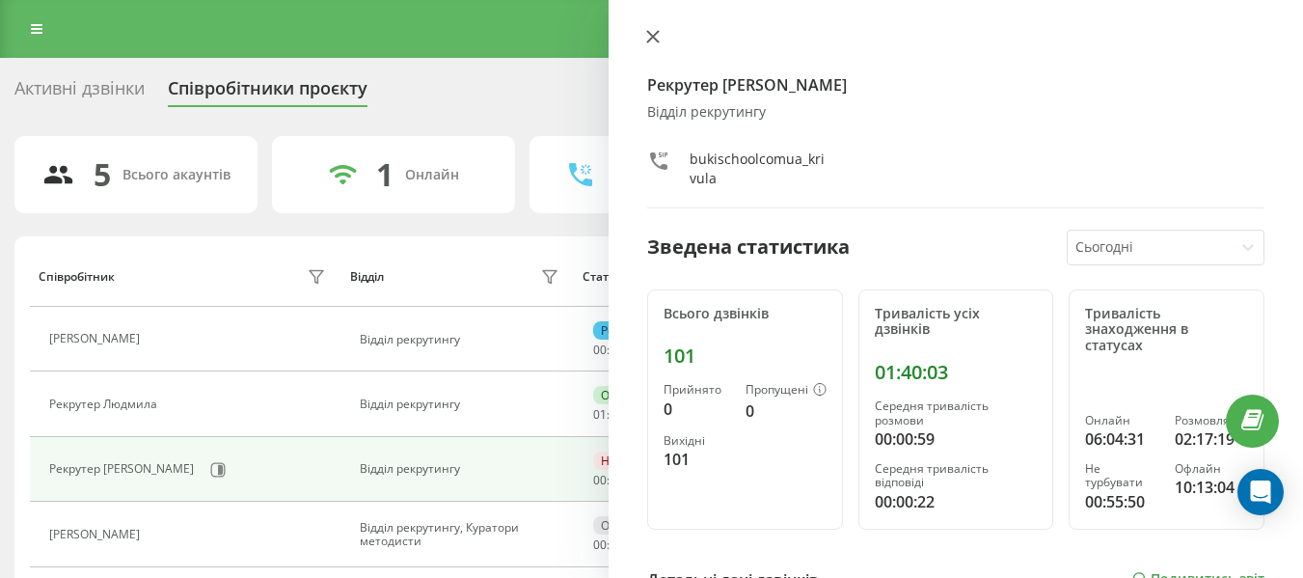
click at [643, 33] on button at bounding box center [652, 38] width 25 height 18
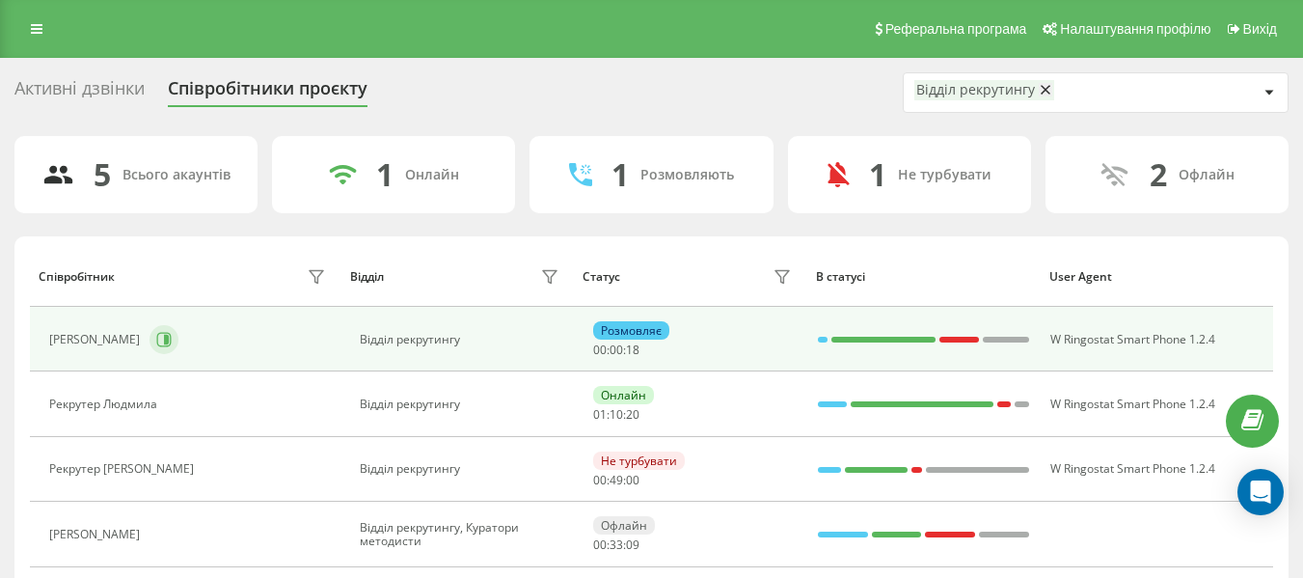
click at [173, 325] on button at bounding box center [163, 339] width 29 height 29
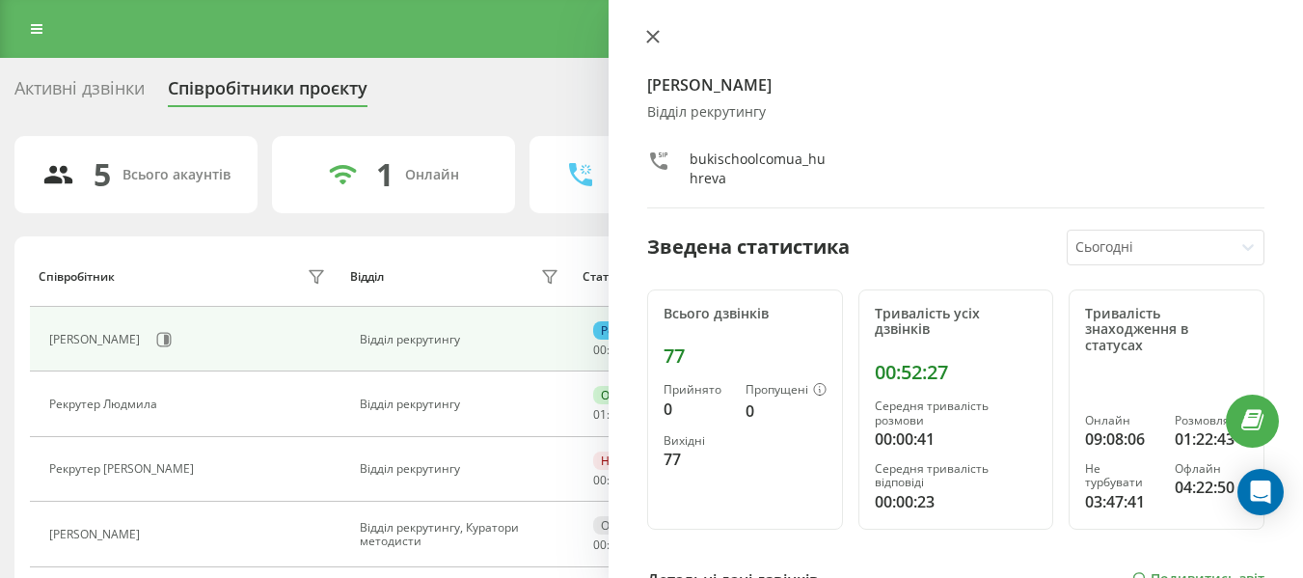
click at [649, 30] on icon at bounding box center [652, 36] width 13 height 13
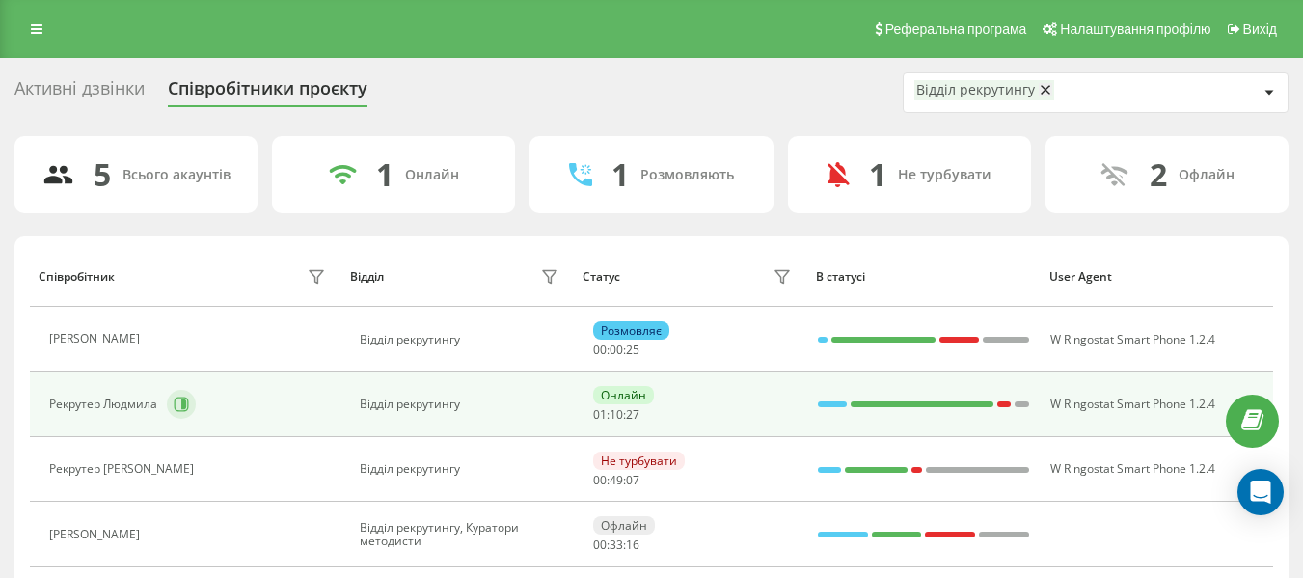
click at [180, 415] on button at bounding box center [181, 404] width 29 height 29
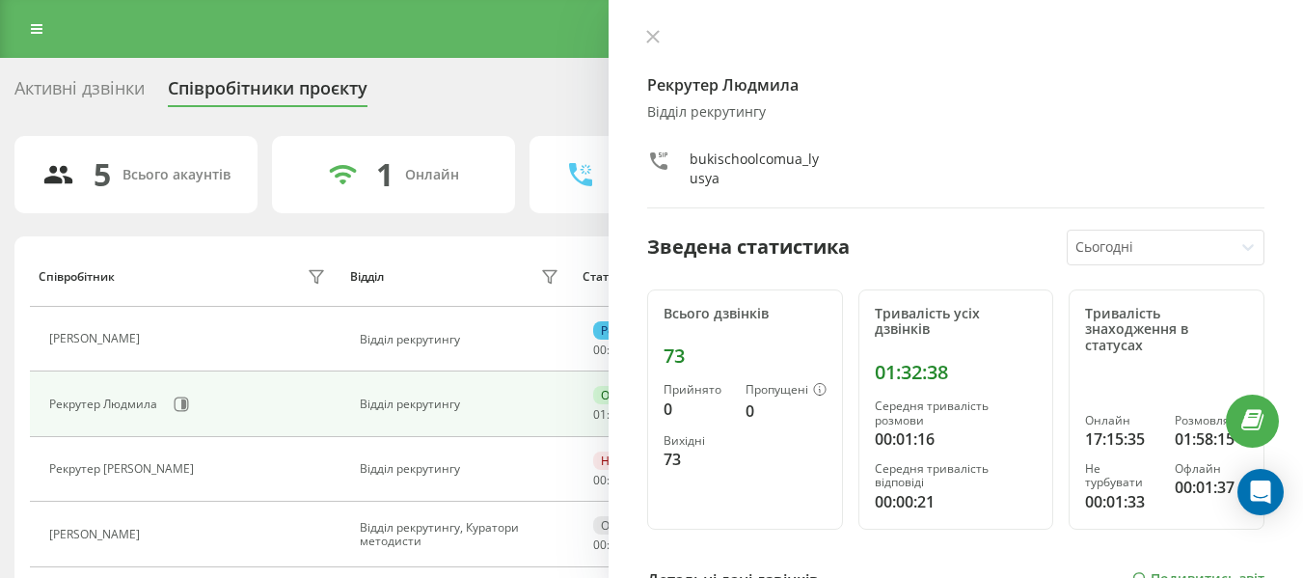
click at [654, 48] on div "Рекрутер Людмила Відділ рекрутингу bukischoolcomua_lyusya" at bounding box center [955, 118] width 617 height 179
click at [659, 38] on icon at bounding box center [652, 36] width 13 height 13
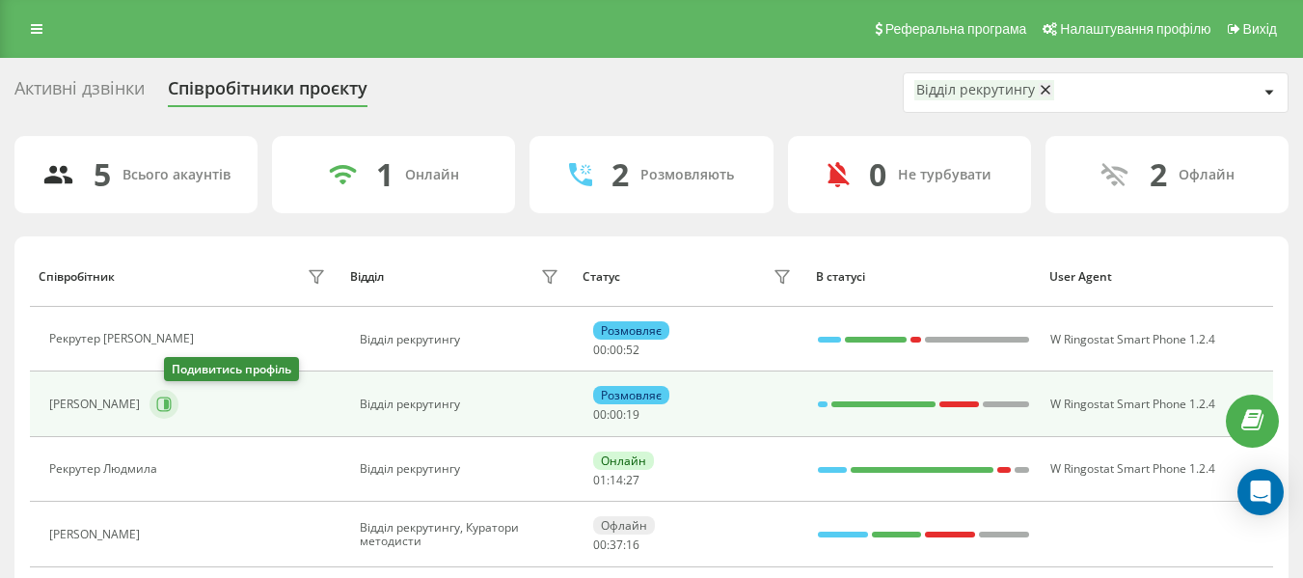
click at [178, 416] on button at bounding box center [163, 404] width 29 height 29
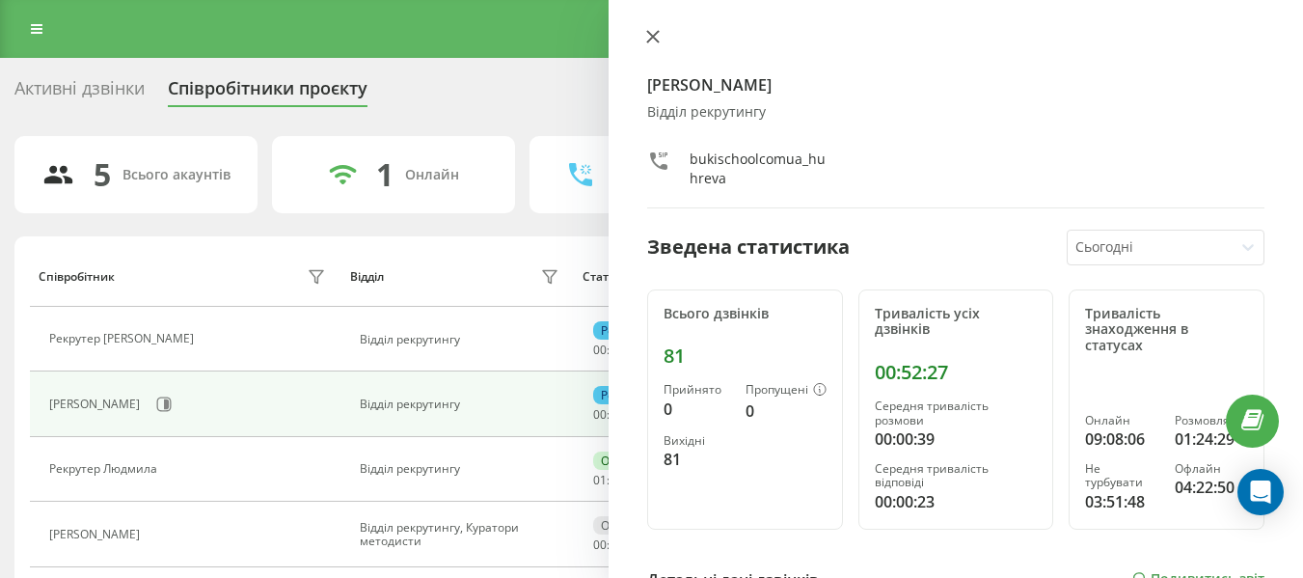
click at [655, 43] on button at bounding box center [652, 38] width 25 height 18
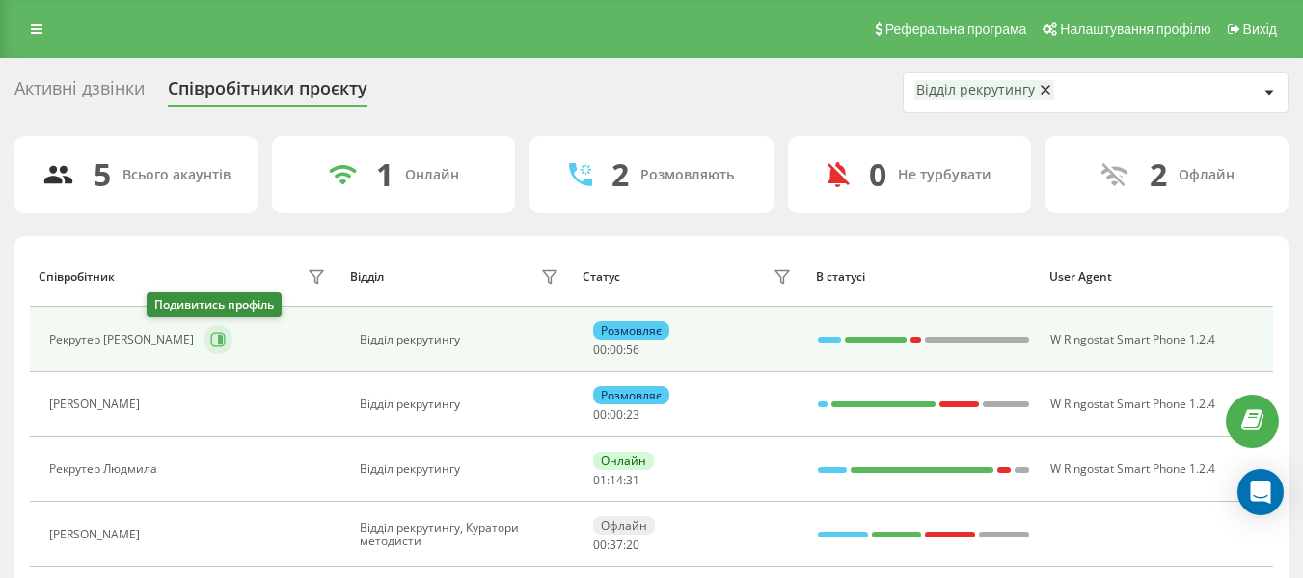
click at [210, 333] on icon at bounding box center [217, 339] width 15 height 15
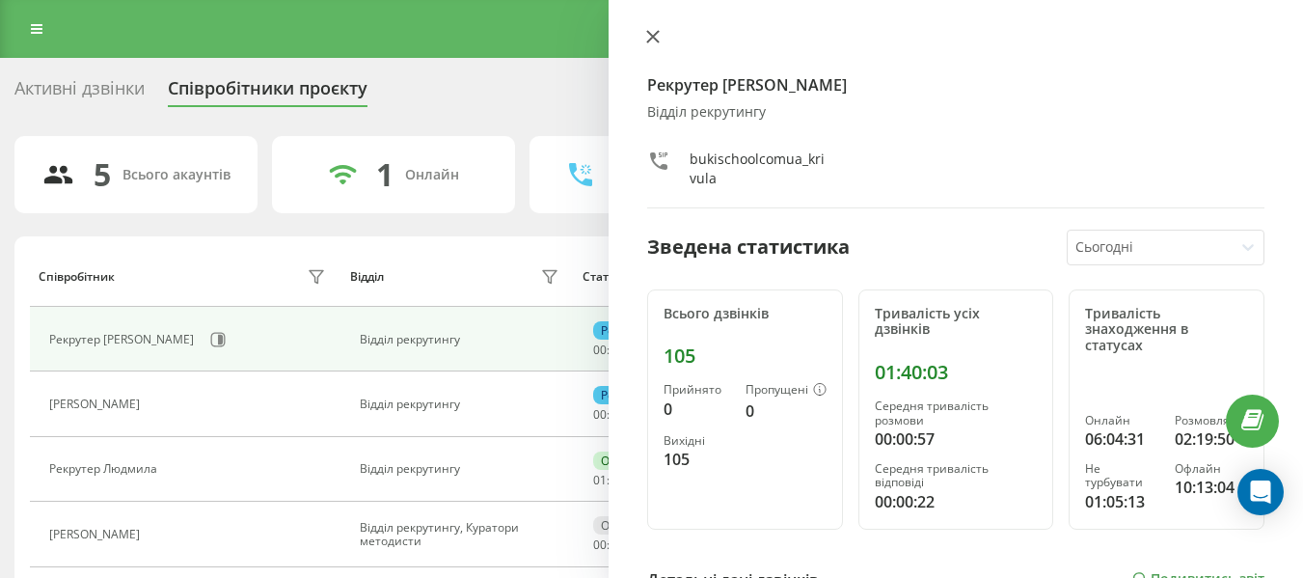
click at [647, 37] on icon at bounding box center [652, 36] width 13 height 13
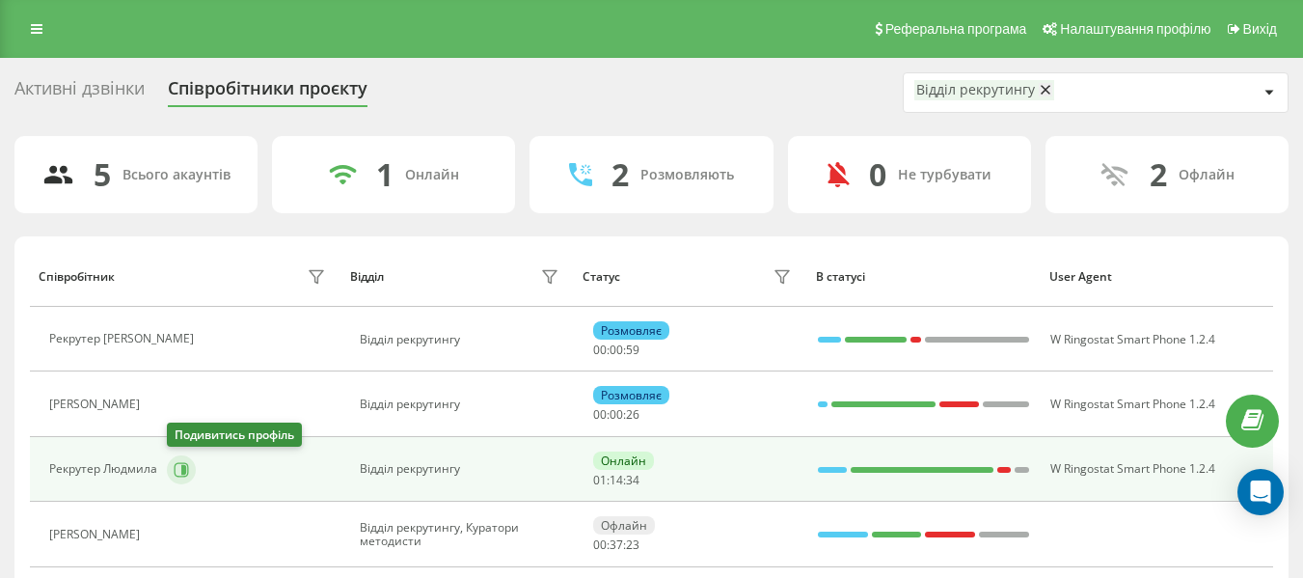
click at [188, 465] on icon at bounding box center [181, 469] width 15 height 15
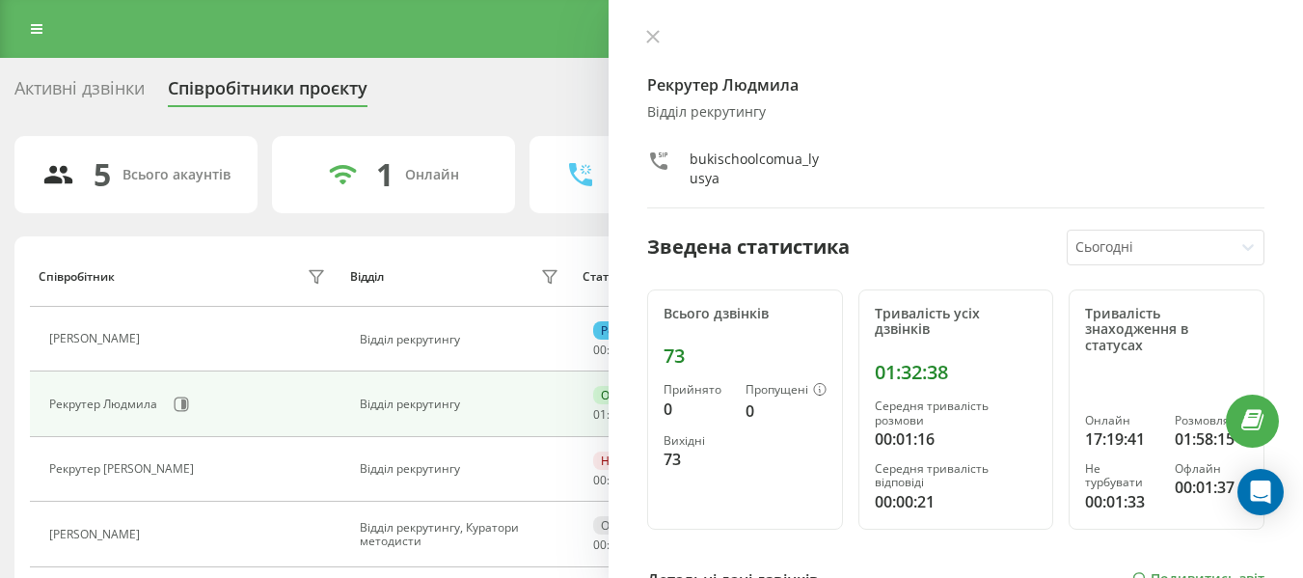
click at [632, 37] on div "Рекрутер Людмила Відділ рекрутингу bukischoolcomua_lyusya Зведена статистика Сь…" at bounding box center [955, 289] width 694 height 578
click at [648, 39] on icon at bounding box center [652, 36] width 13 height 13
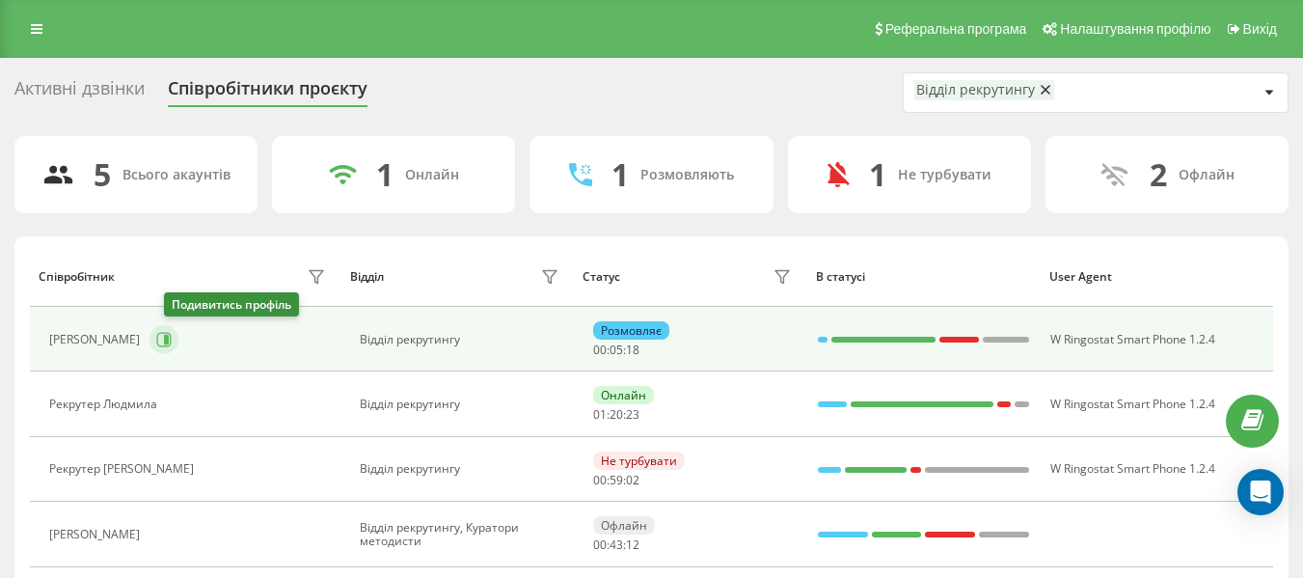
click at [172, 332] on icon at bounding box center [163, 339] width 15 height 15
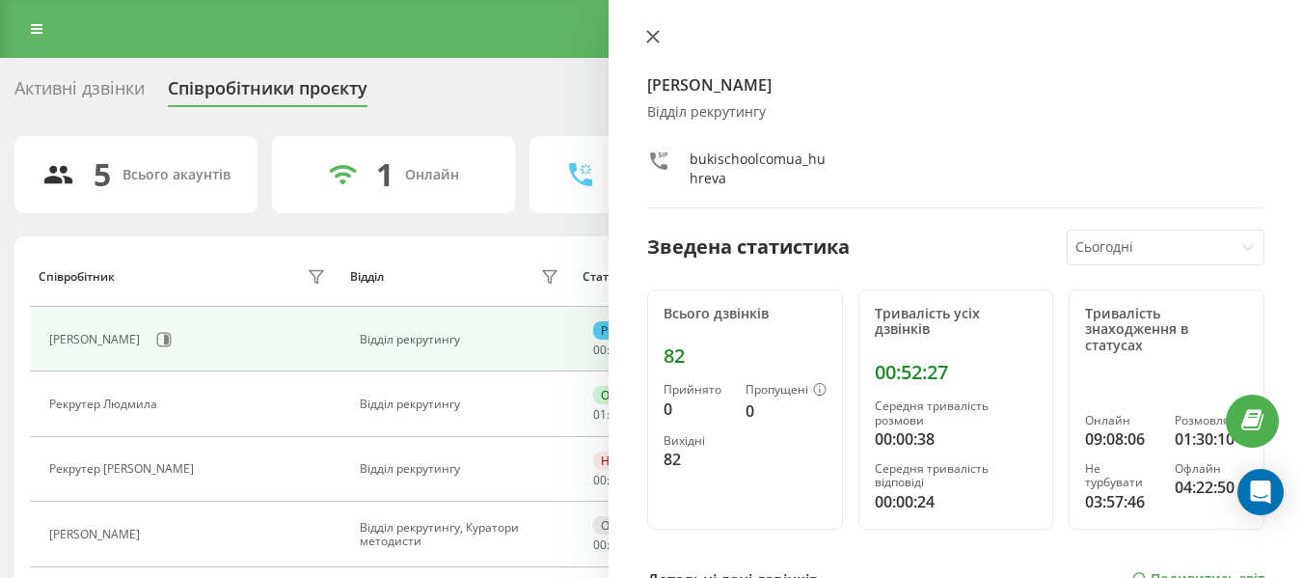
click at [648, 46] on button at bounding box center [652, 38] width 25 height 18
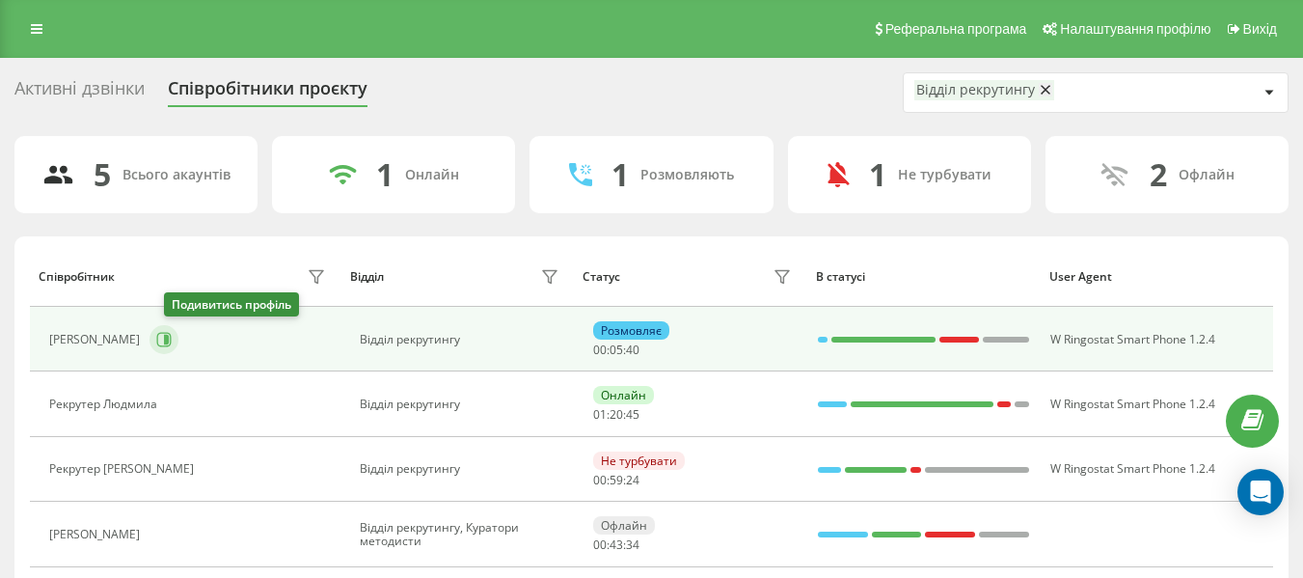
click at [172, 342] on icon at bounding box center [163, 339] width 15 height 15
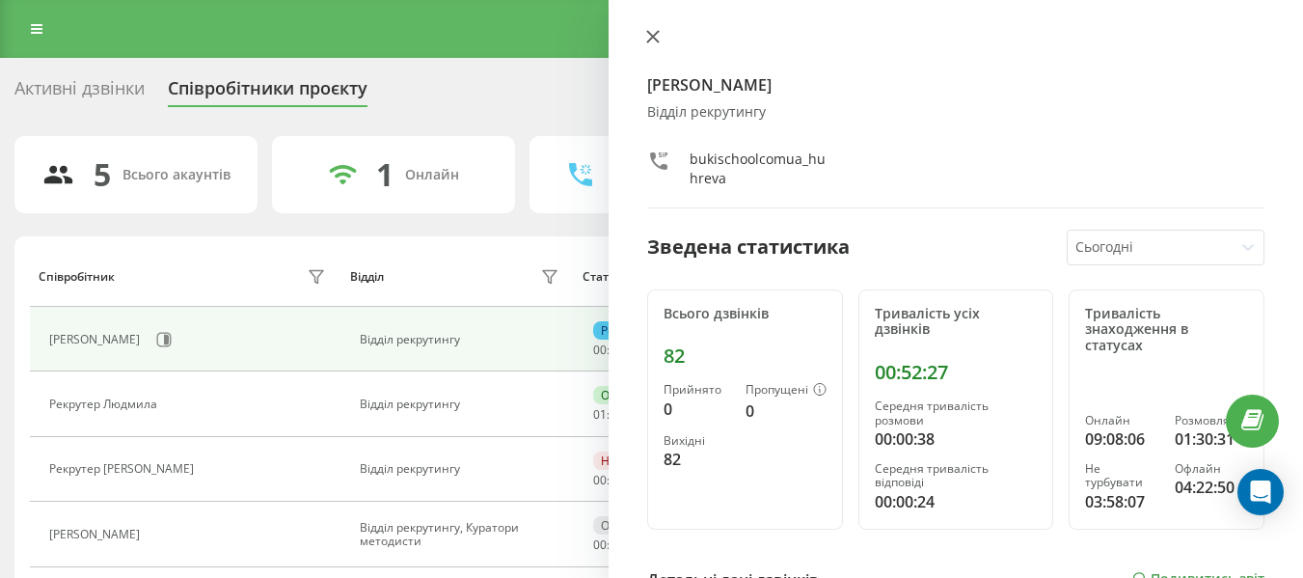
click at [650, 41] on icon at bounding box center [652, 36] width 13 height 13
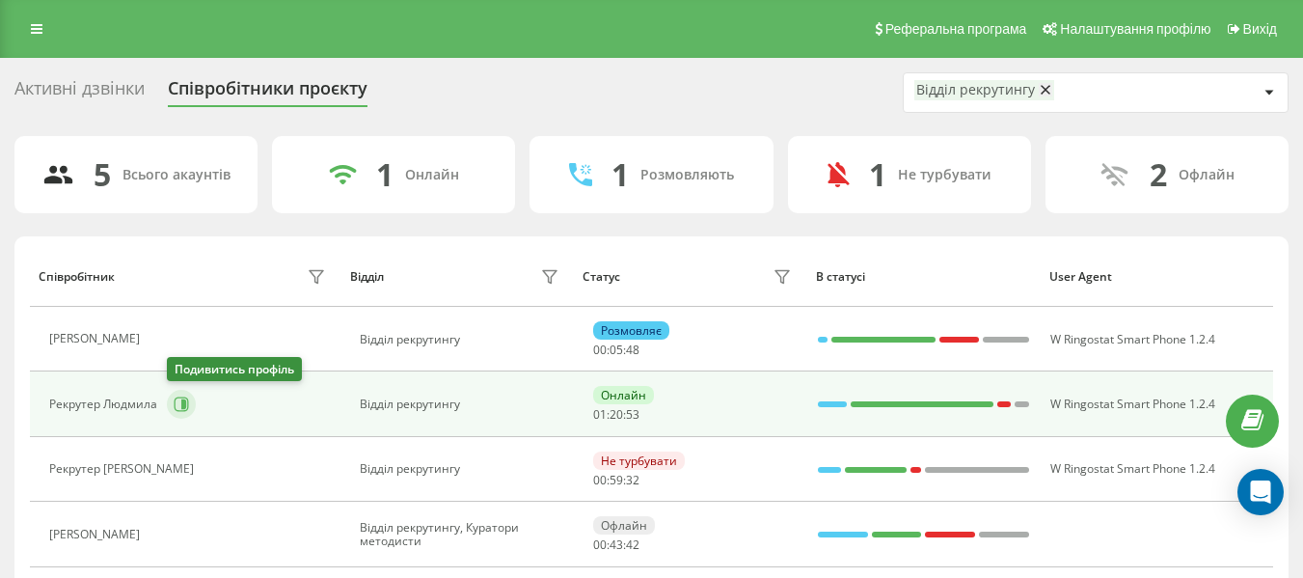
click at [186, 394] on button at bounding box center [181, 404] width 29 height 29
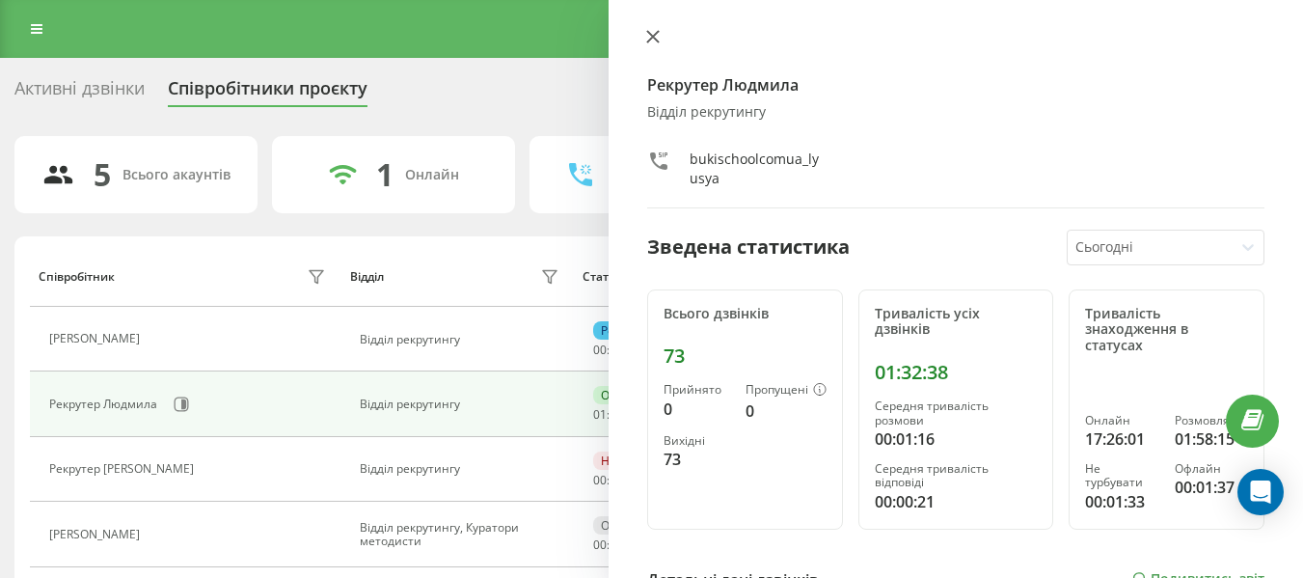
click at [657, 44] on button at bounding box center [652, 38] width 25 height 18
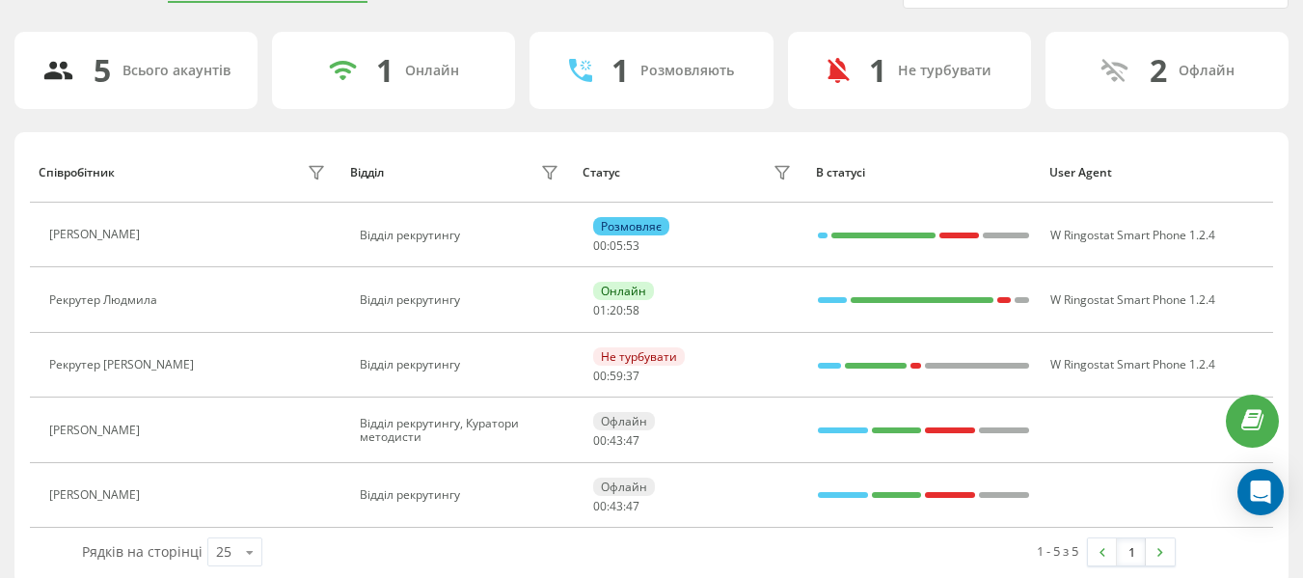
scroll to position [126, 0]
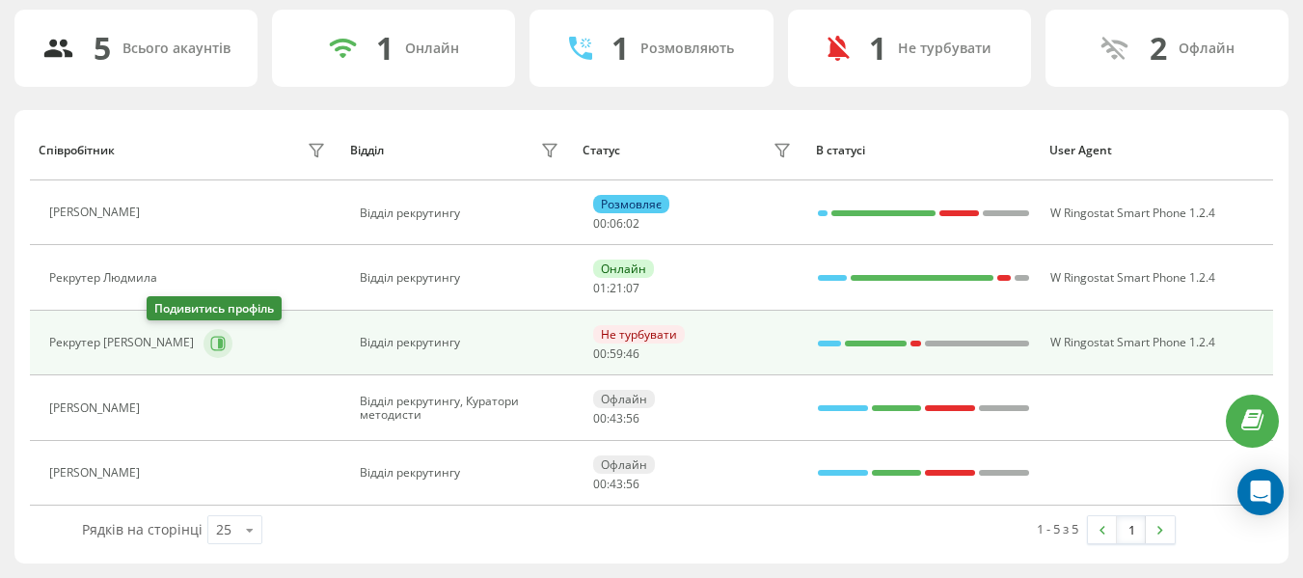
click at [203, 357] on button at bounding box center [217, 343] width 29 height 29
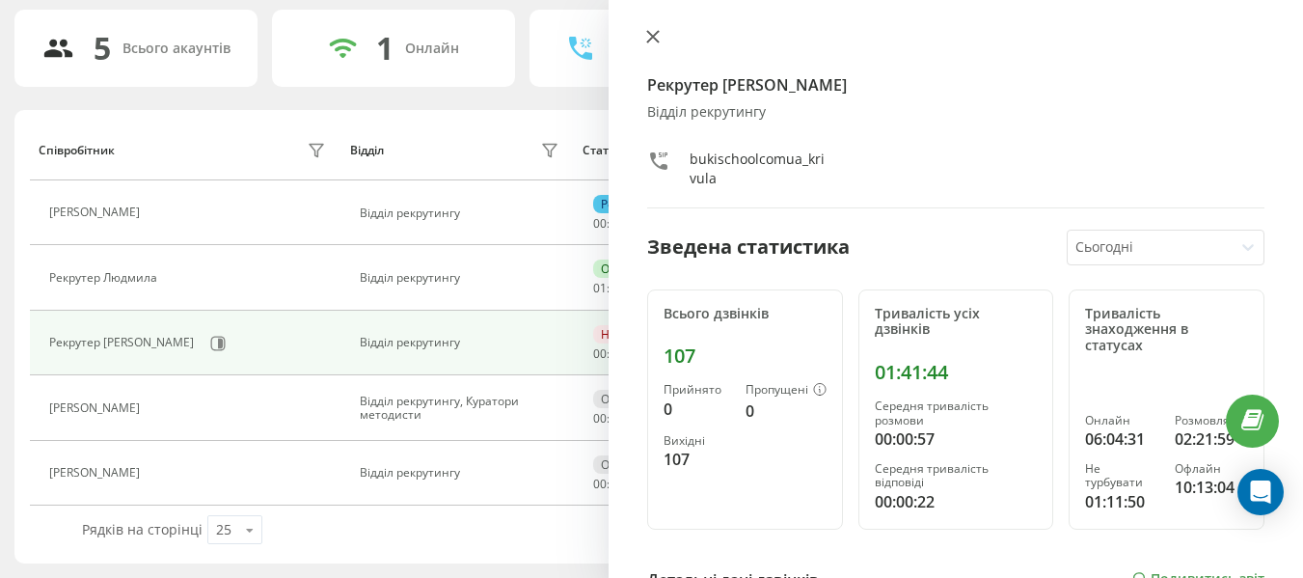
click at [661, 40] on button at bounding box center [652, 38] width 25 height 18
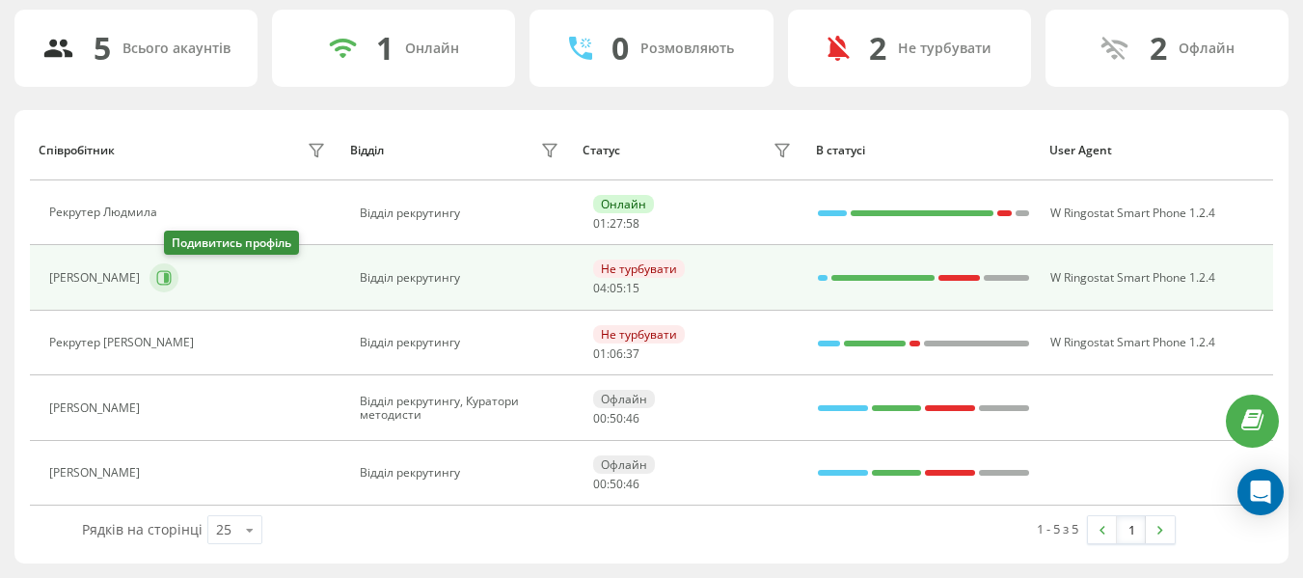
click at [172, 284] on icon at bounding box center [164, 278] width 14 height 14
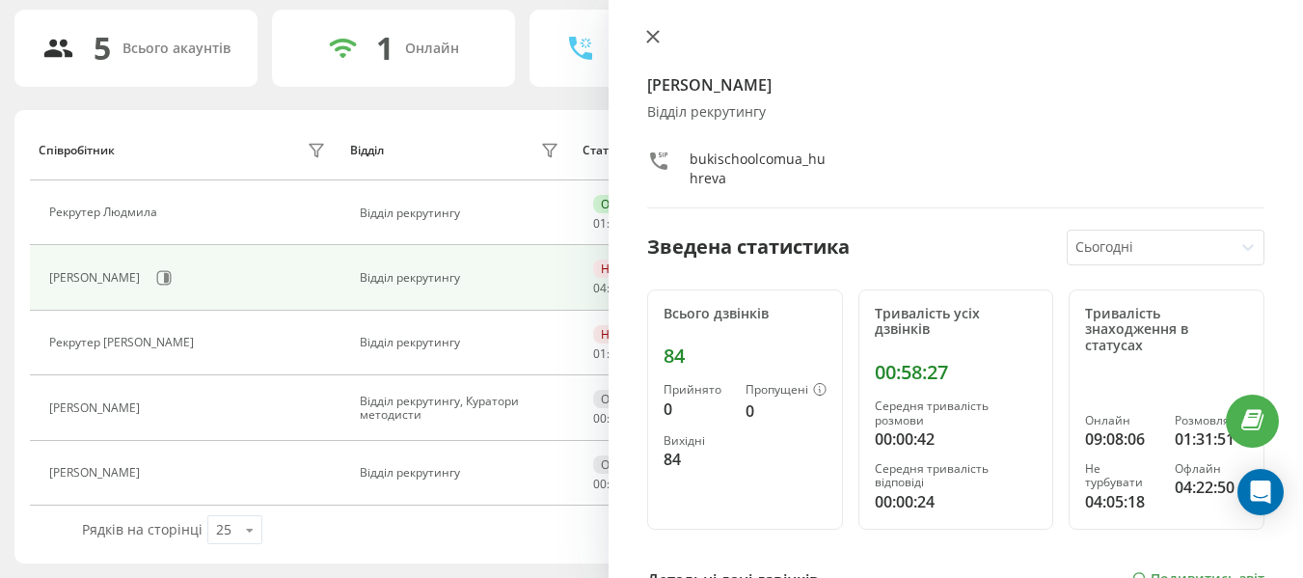
click at [656, 40] on icon at bounding box center [653, 37] width 12 height 12
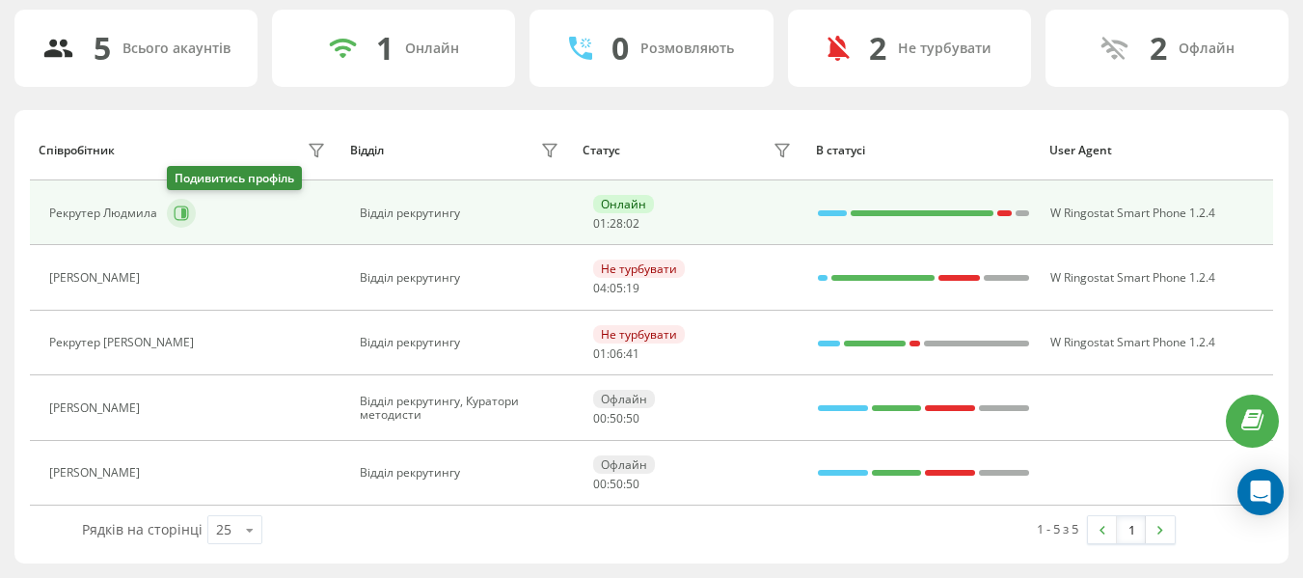
click at [179, 210] on icon at bounding box center [181, 212] width 15 height 15
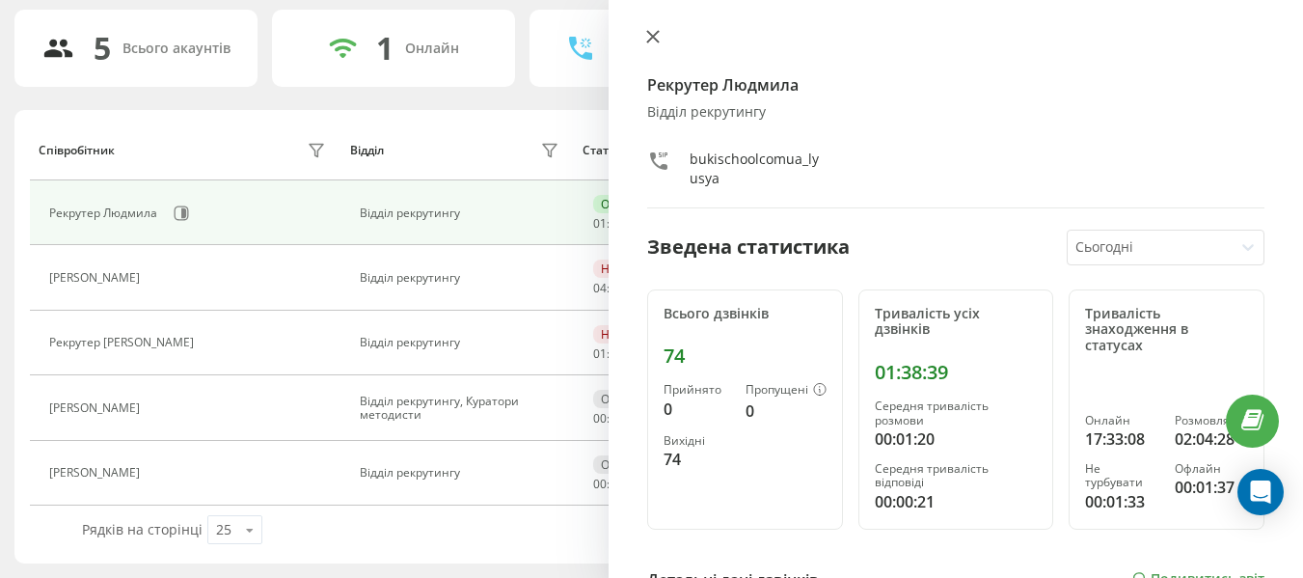
click at [652, 33] on icon at bounding box center [652, 36] width 13 height 13
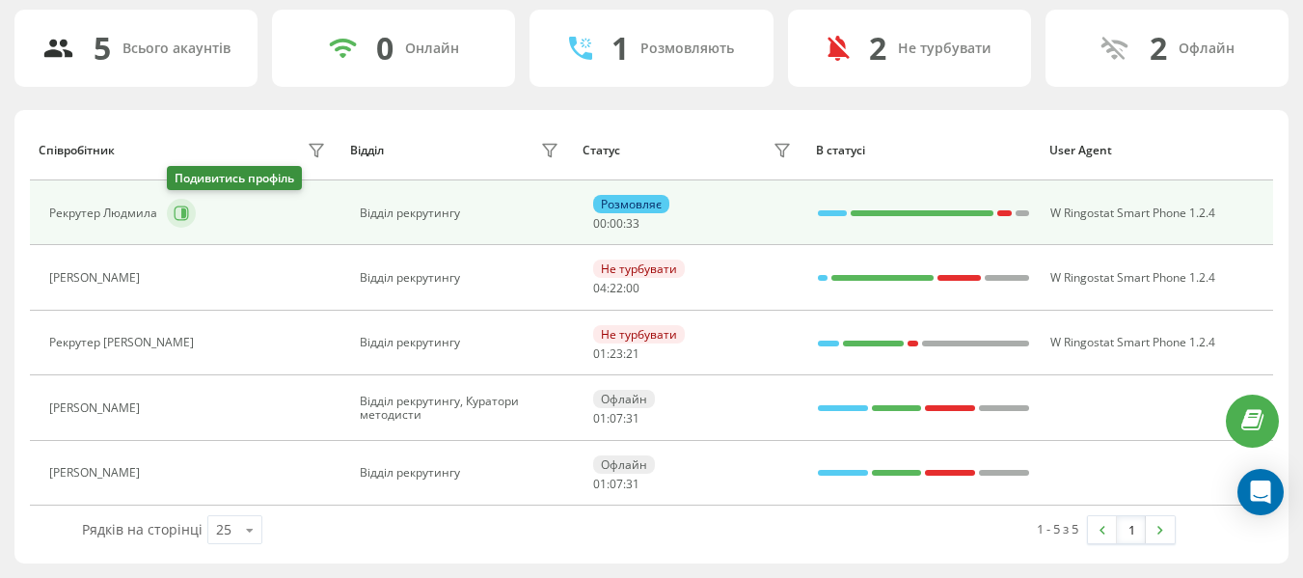
click at [178, 215] on icon at bounding box center [181, 212] width 15 height 15
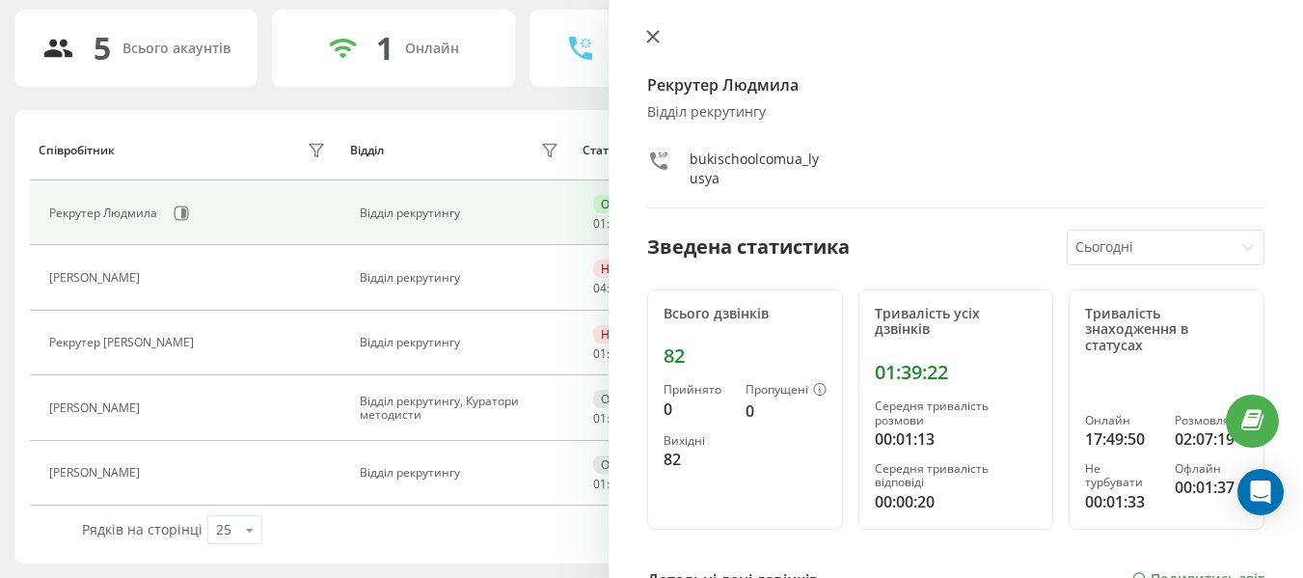
click at [660, 30] on button at bounding box center [652, 38] width 25 height 18
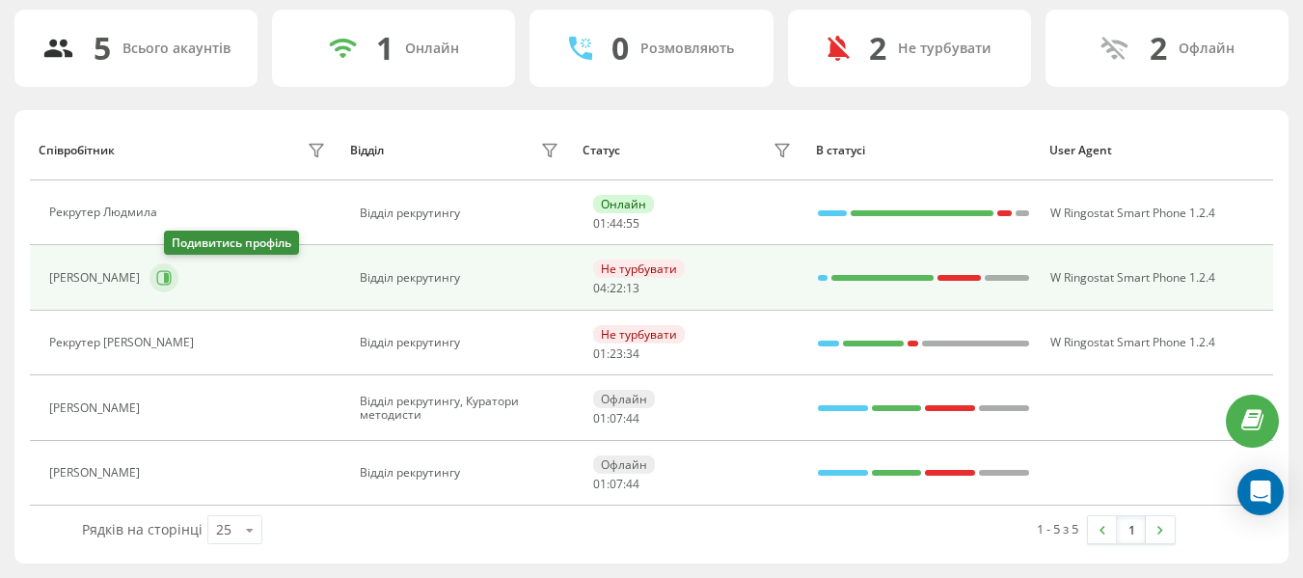
click at [175, 288] on button at bounding box center [163, 277] width 29 height 29
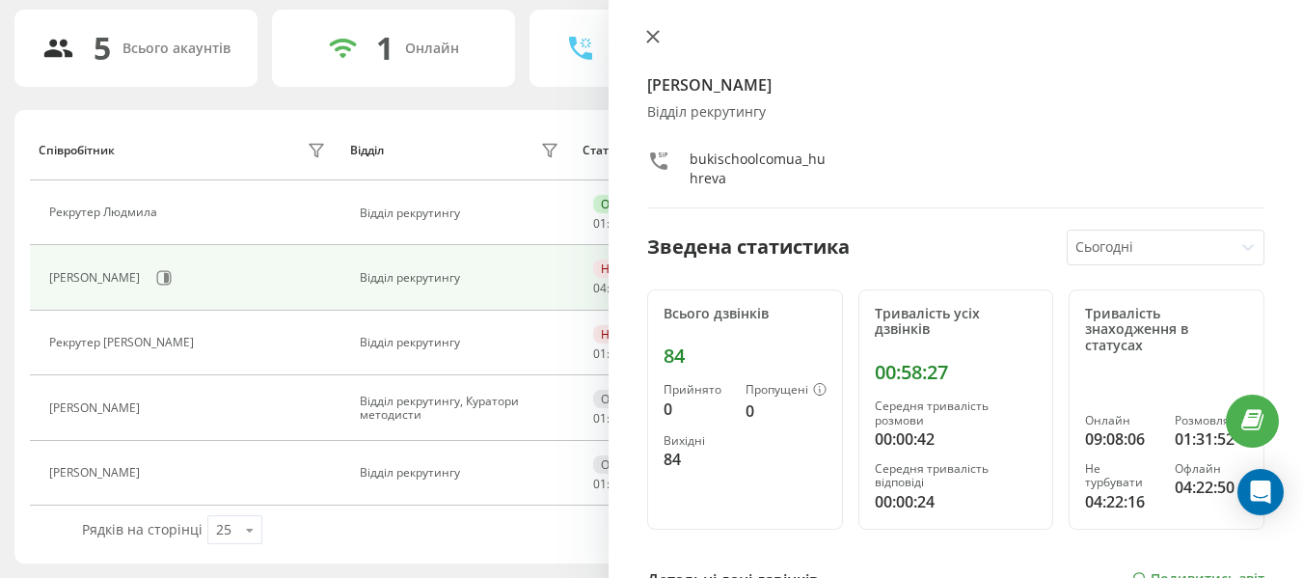
click at [647, 47] on button at bounding box center [652, 38] width 25 height 18
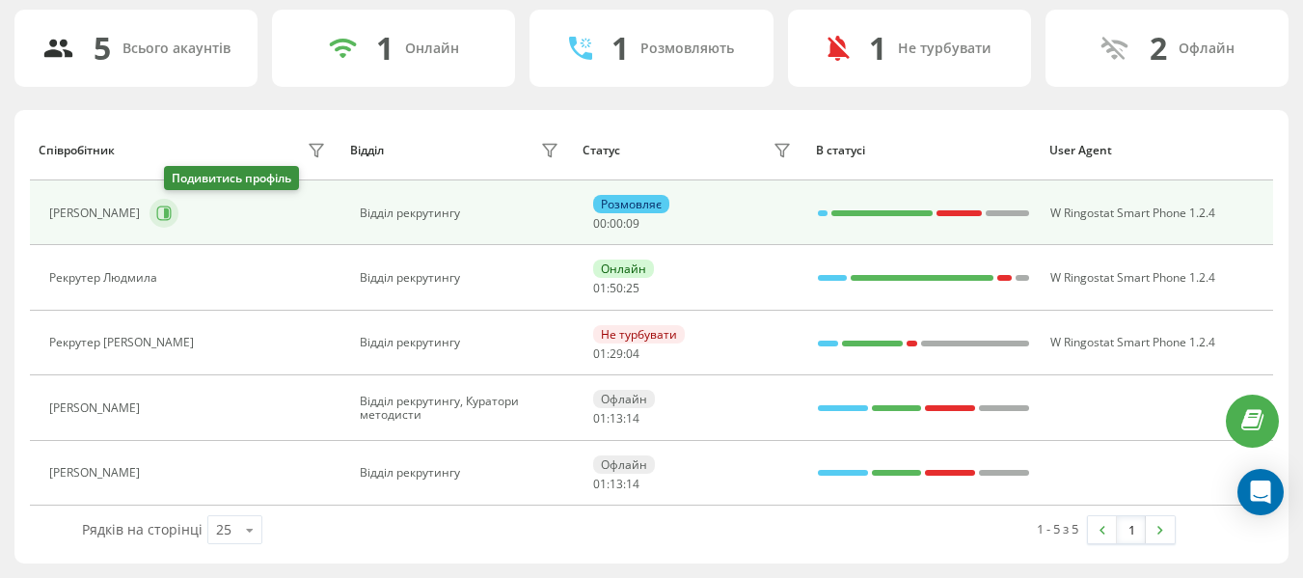
click at [169, 213] on icon at bounding box center [166, 213] width 5 height 10
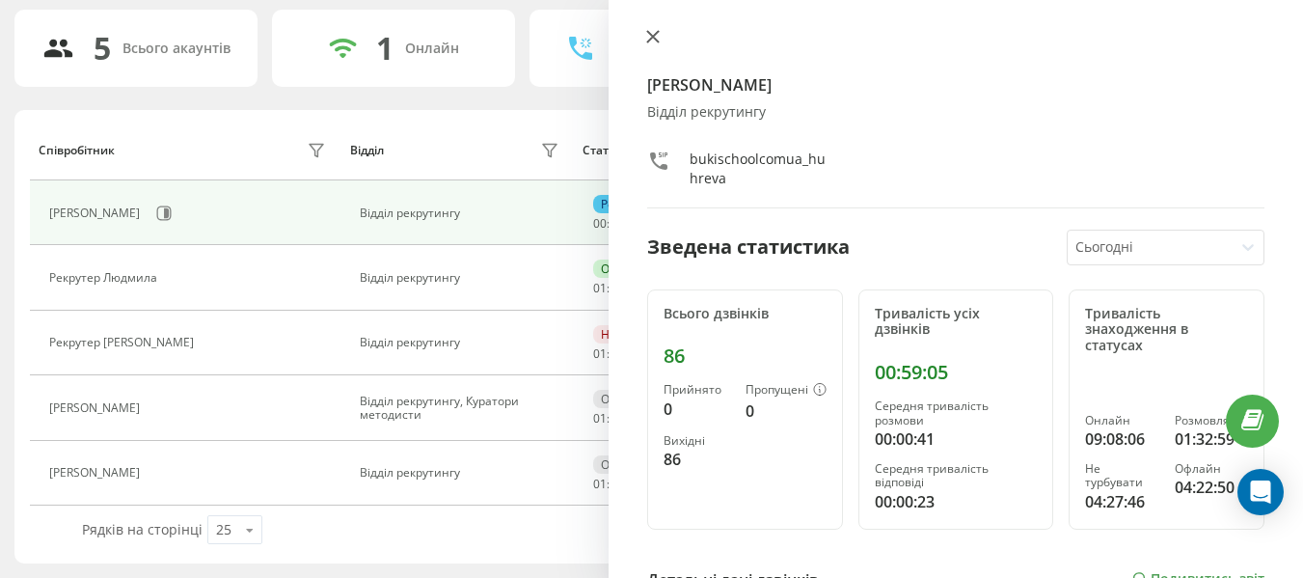
click at [660, 36] on button at bounding box center [652, 38] width 25 height 18
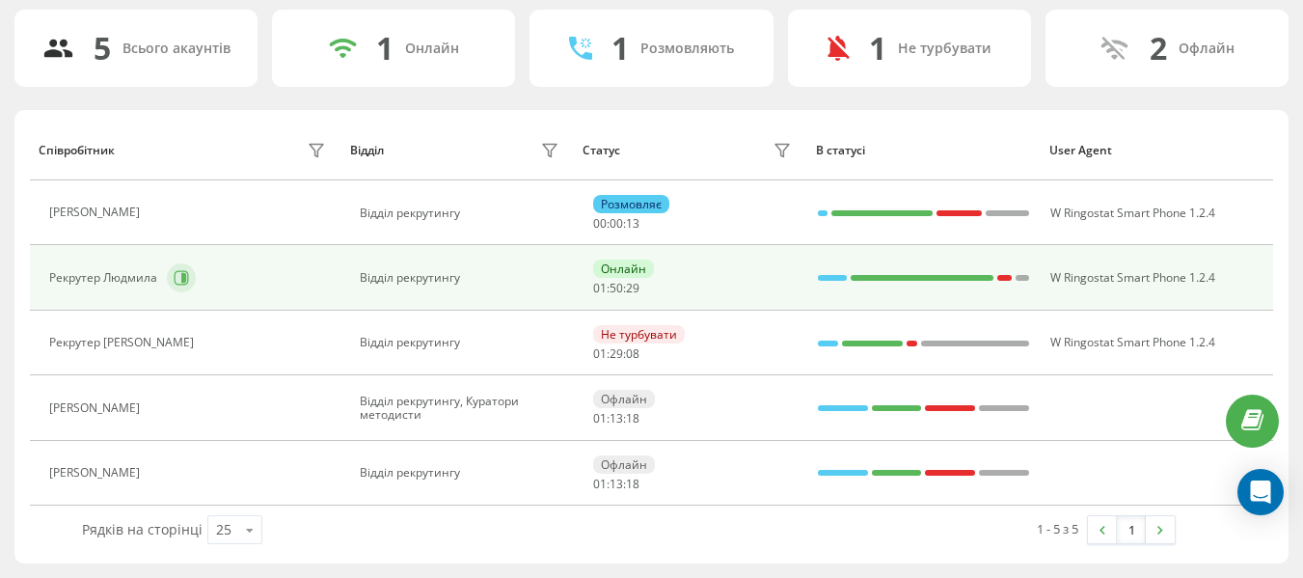
click at [194, 279] on button at bounding box center [181, 277] width 29 height 29
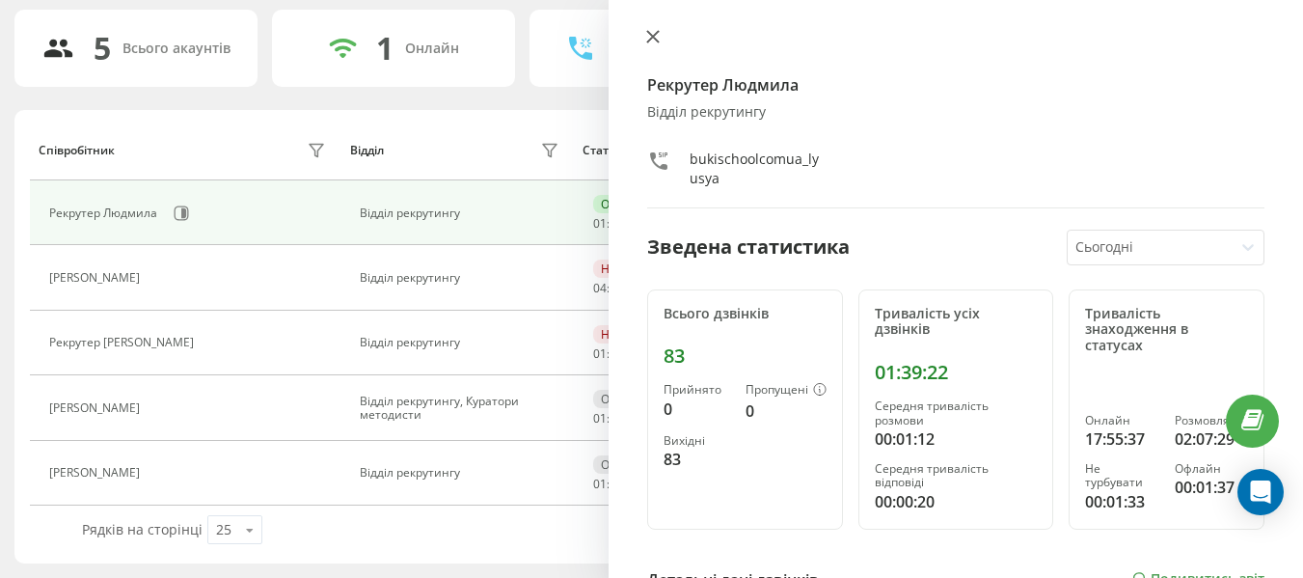
click at [652, 43] on button at bounding box center [652, 38] width 25 height 18
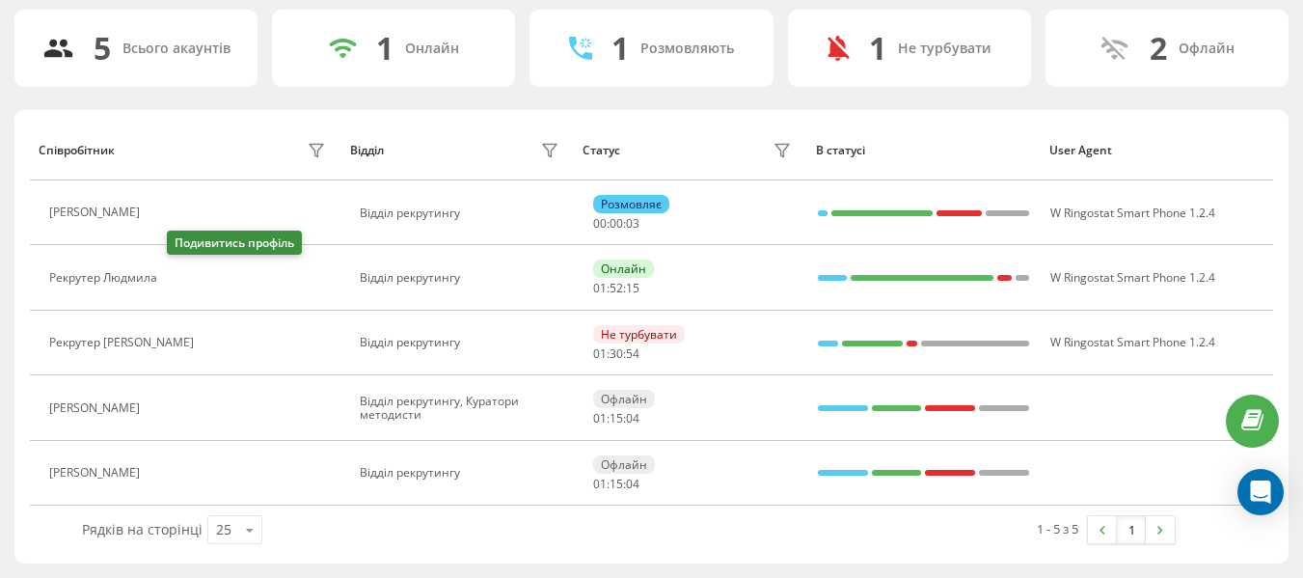
click at [190, 277] on button at bounding box center [178, 279] width 23 height 27
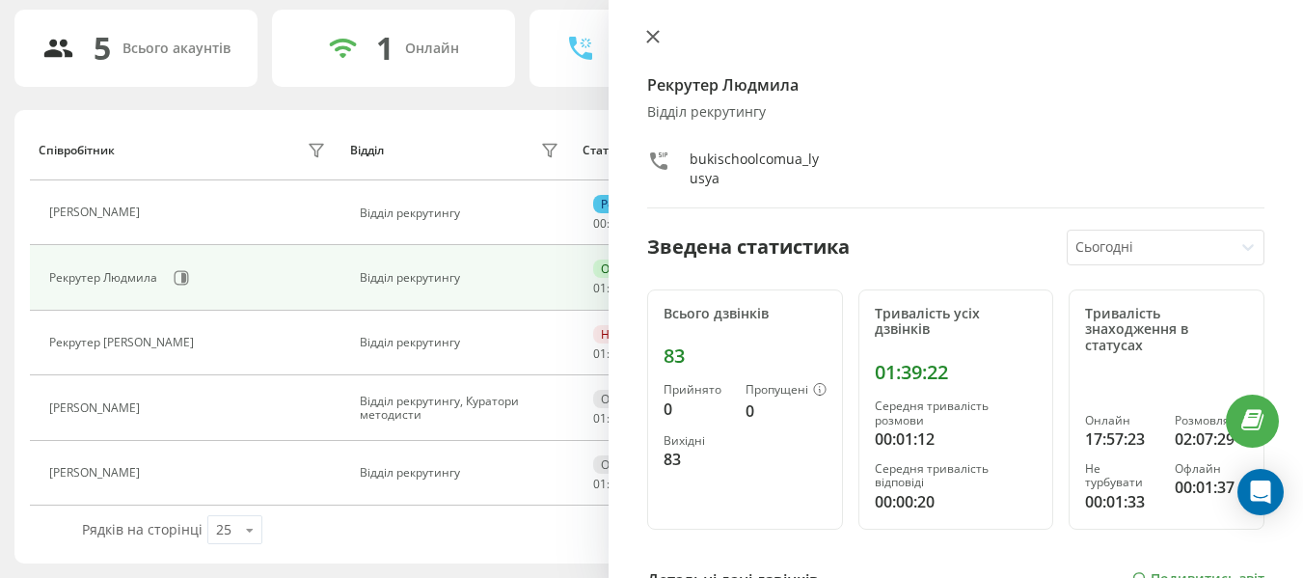
click at [656, 34] on icon at bounding box center [653, 37] width 12 height 12
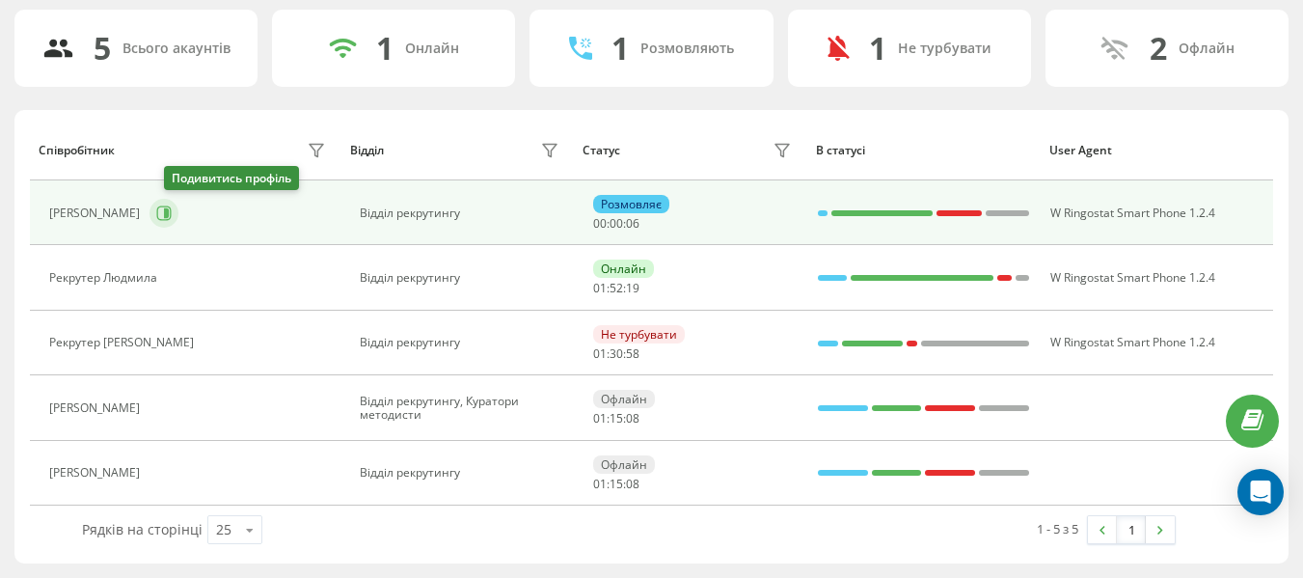
click at [172, 205] on icon at bounding box center [163, 212] width 15 height 15
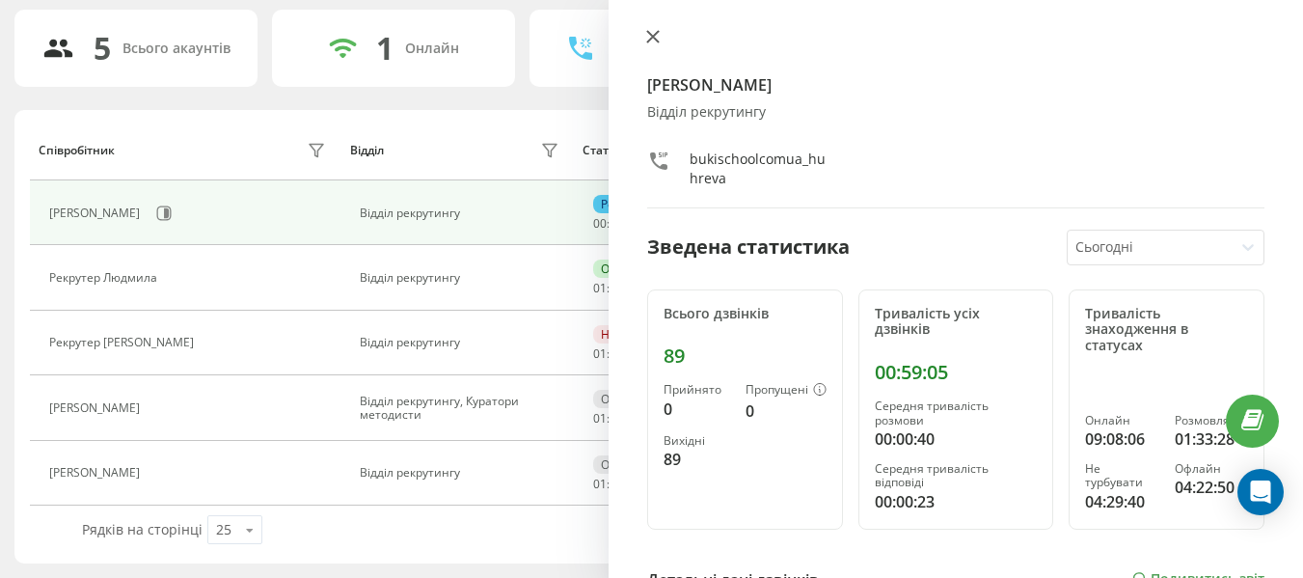
click at [651, 41] on icon at bounding box center [652, 36] width 13 height 13
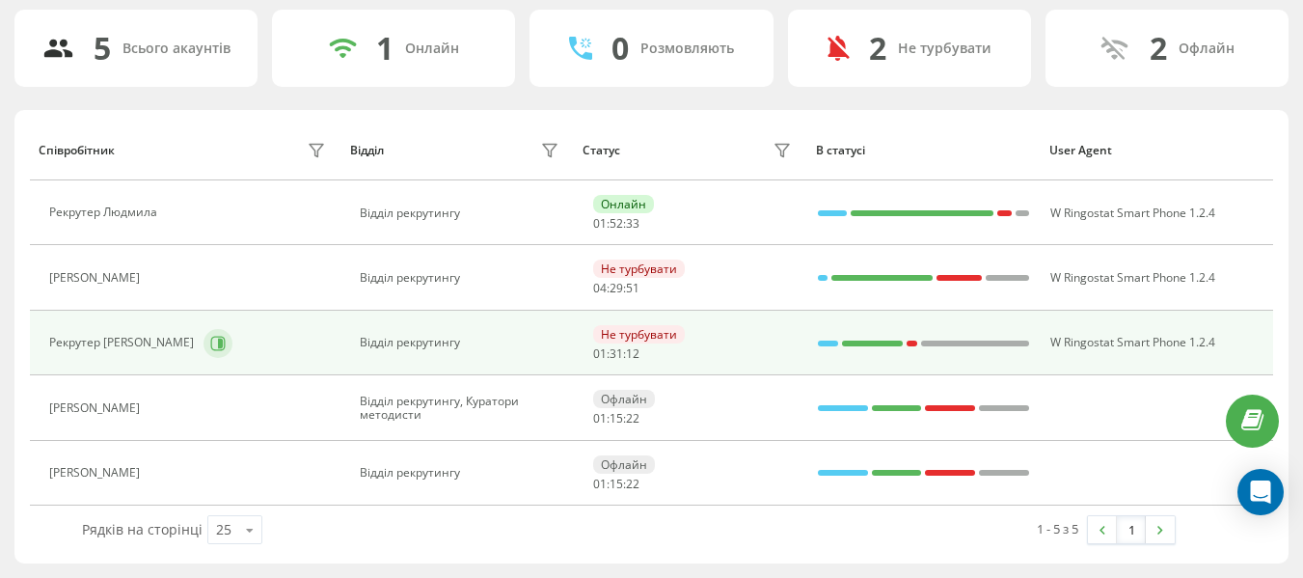
click at [203, 350] on button at bounding box center [217, 343] width 29 height 29
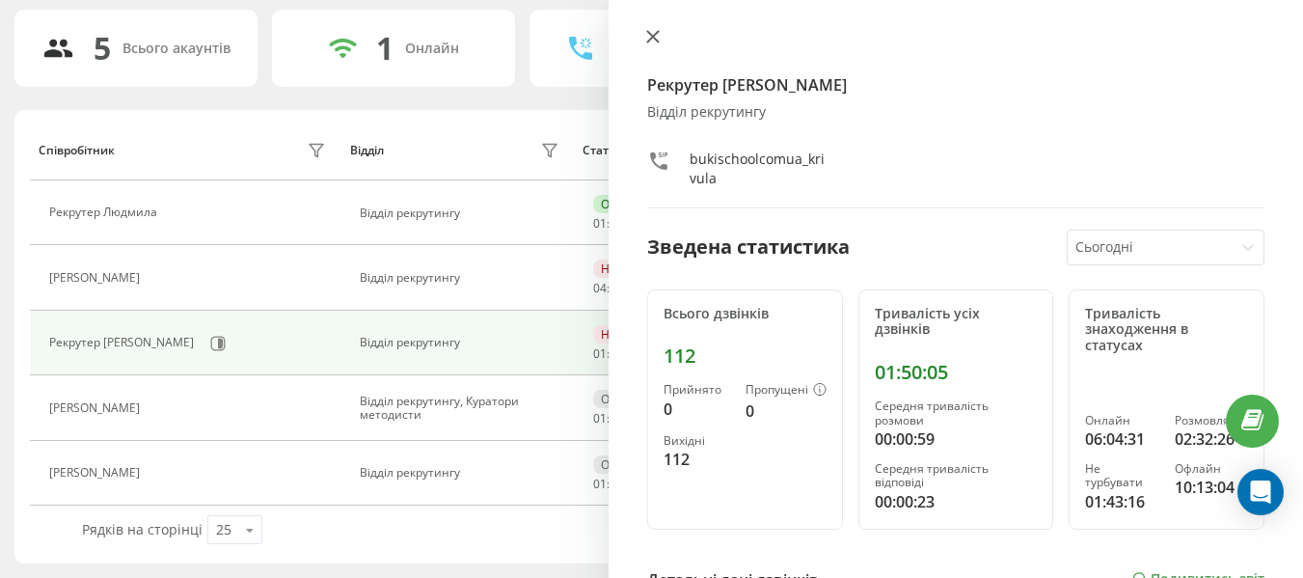
click at [648, 41] on icon at bounding box center [653, 37] width 12 height 12
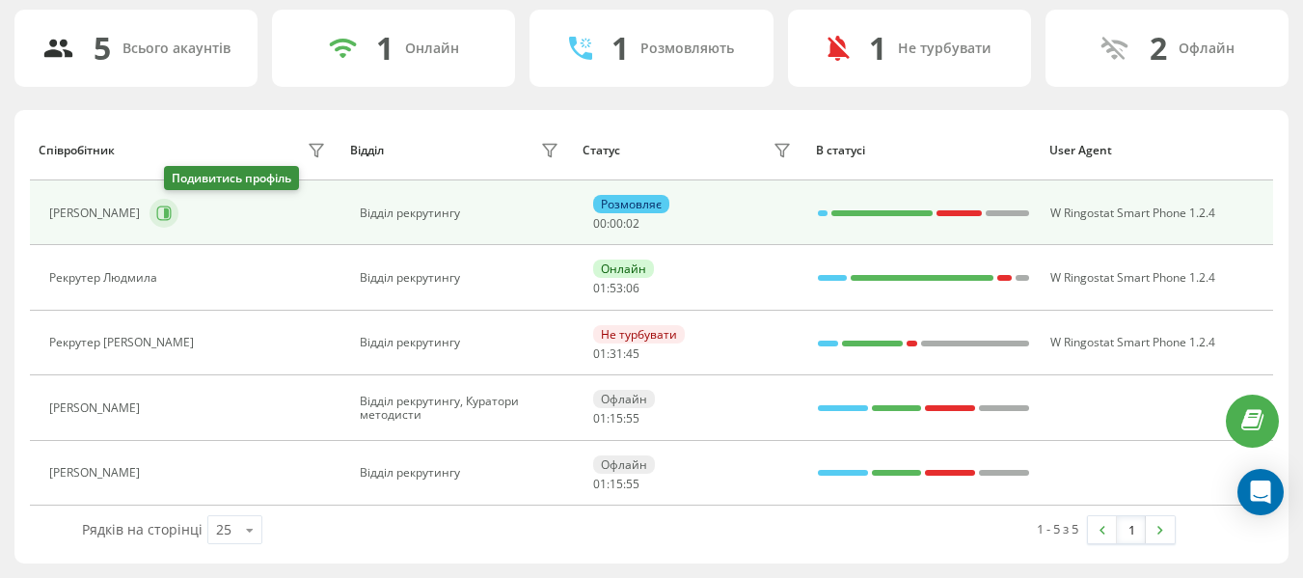
click at [169, 211] on icon at bounding box center [166, 213] width 5 height 10
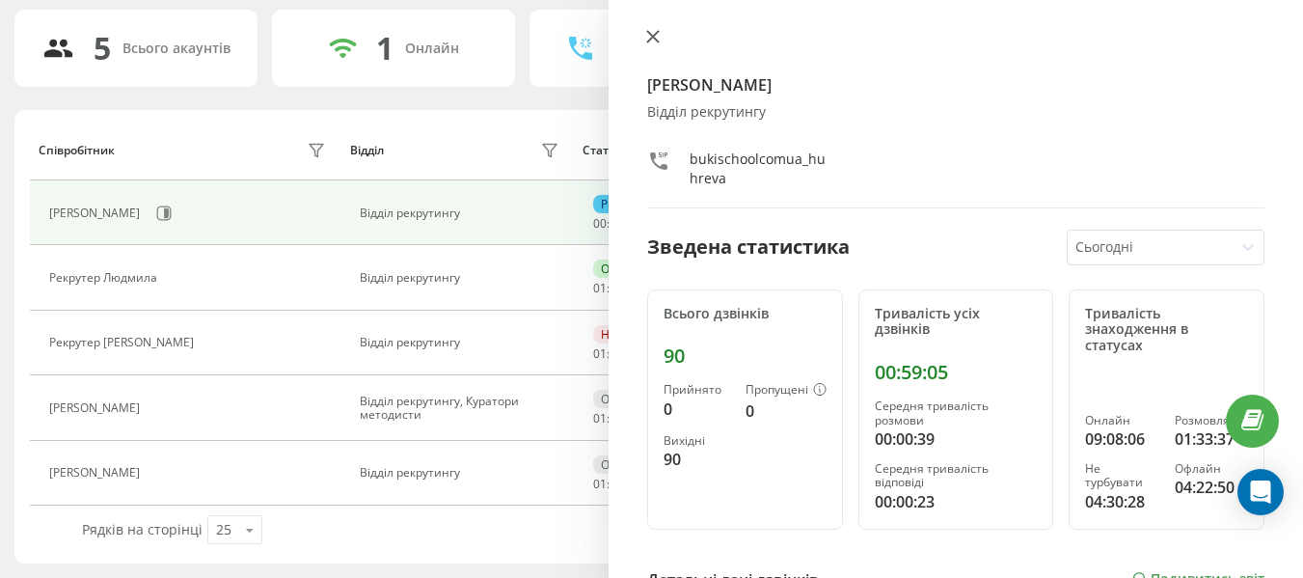
click at [643, 37] on button at bounding box center [652, 38] width 25 height 18
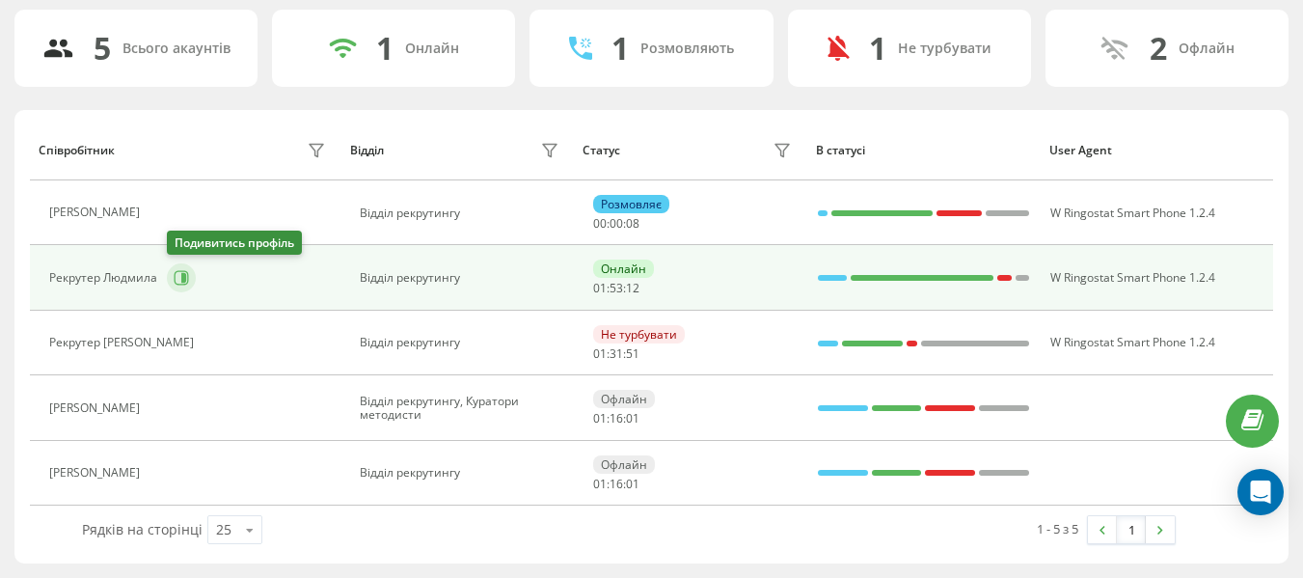
click at [183, 290] on button at bounding box center [181, 277] width 29 height 29
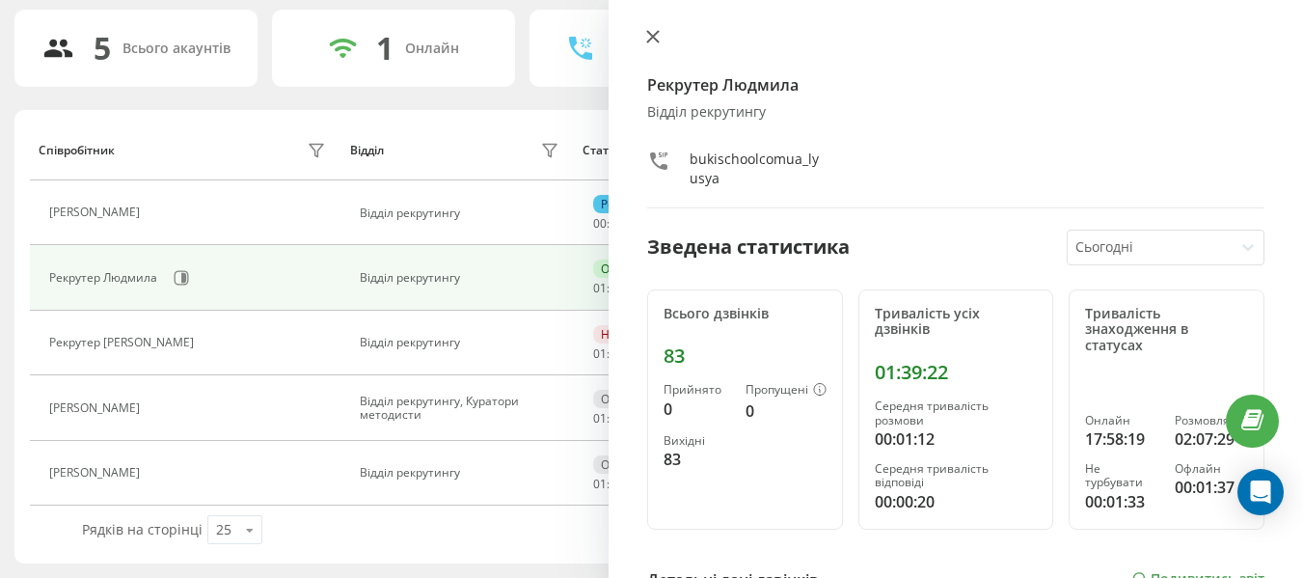
click at [655, 42] on icon at bounding box center [652, 36] width 13 height 13
